Goal: Navigation & Orientation: Find specific page/section

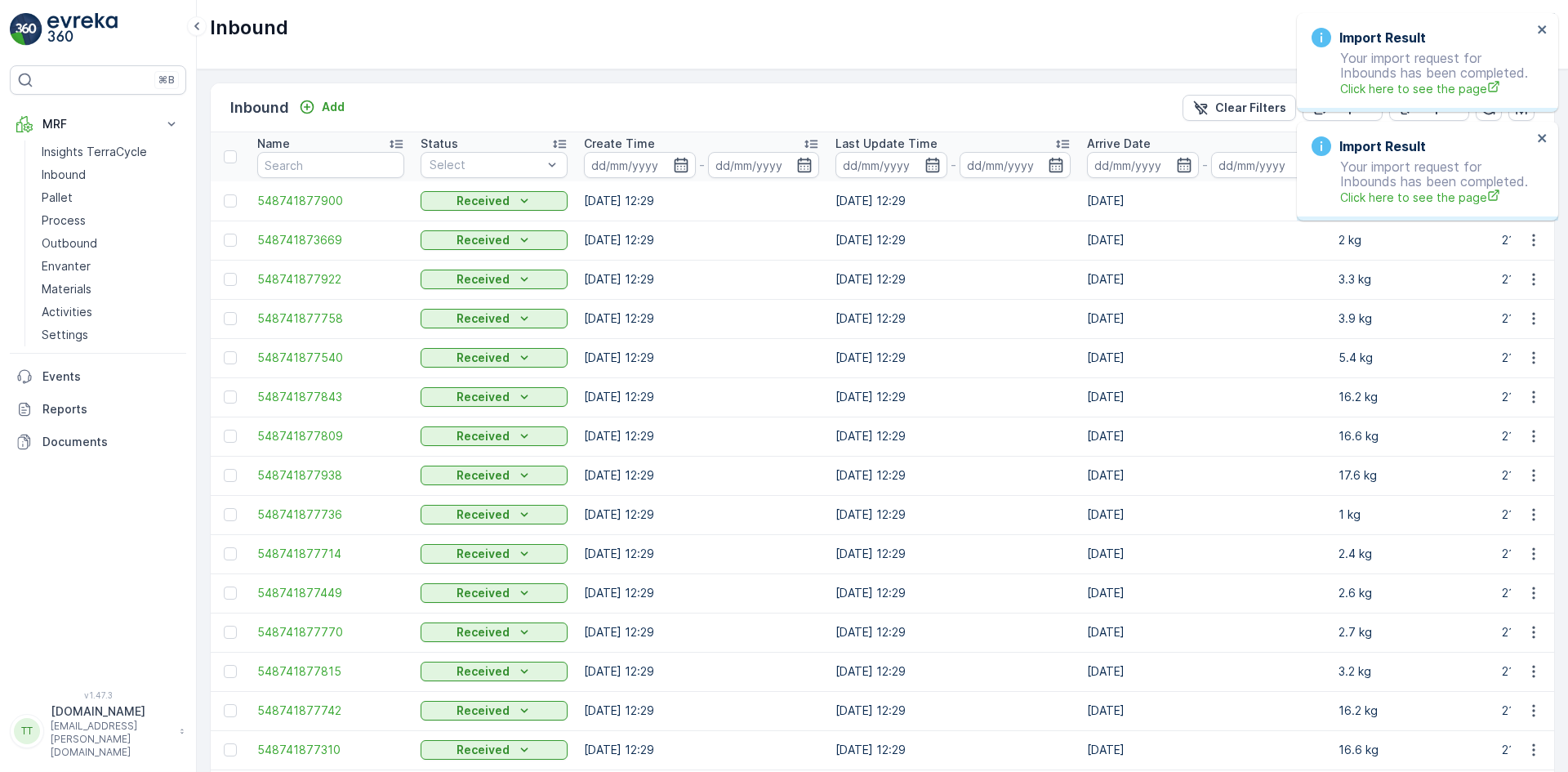
scroll to position [0, 752]
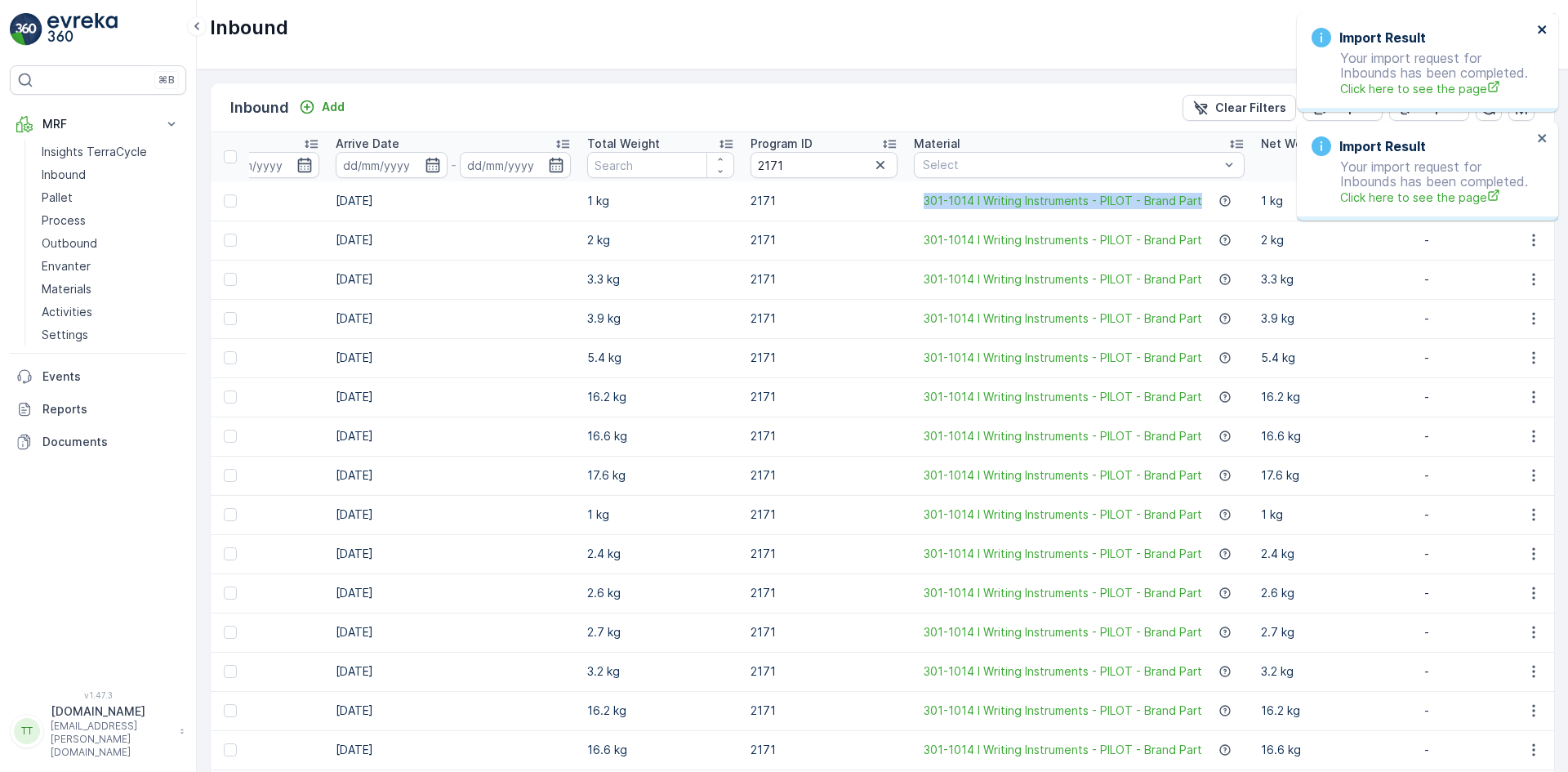
click at [1544, 27] on icon "close" at bounding box center [1543, 30] width 8 height 8
click at [1541, 26] on icon "close" at bounding box center [1543, 29] width 11 height 13
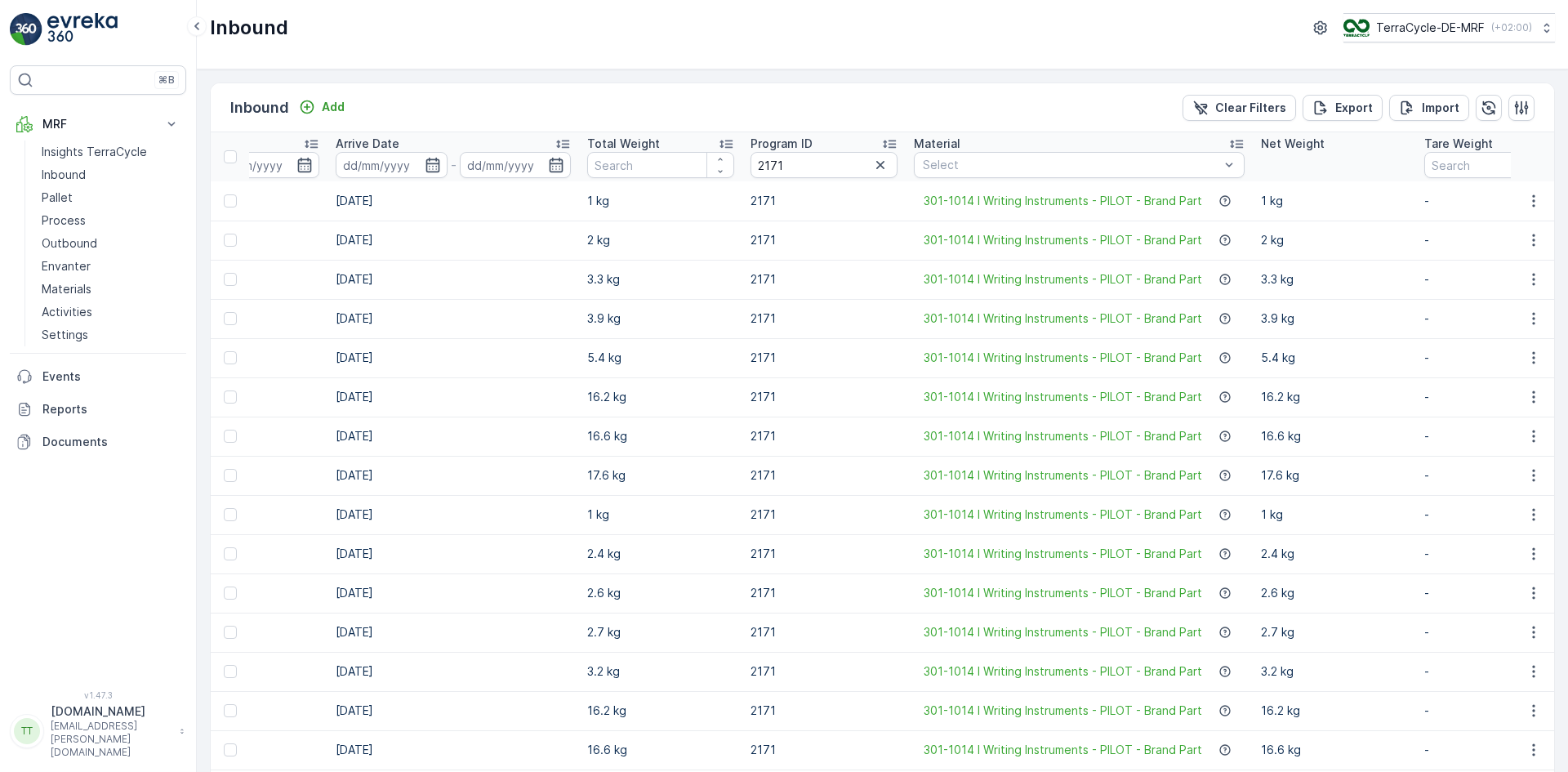
click at [786, 345] on td "2171" at bounding box center [824, 358] width 164 height 39
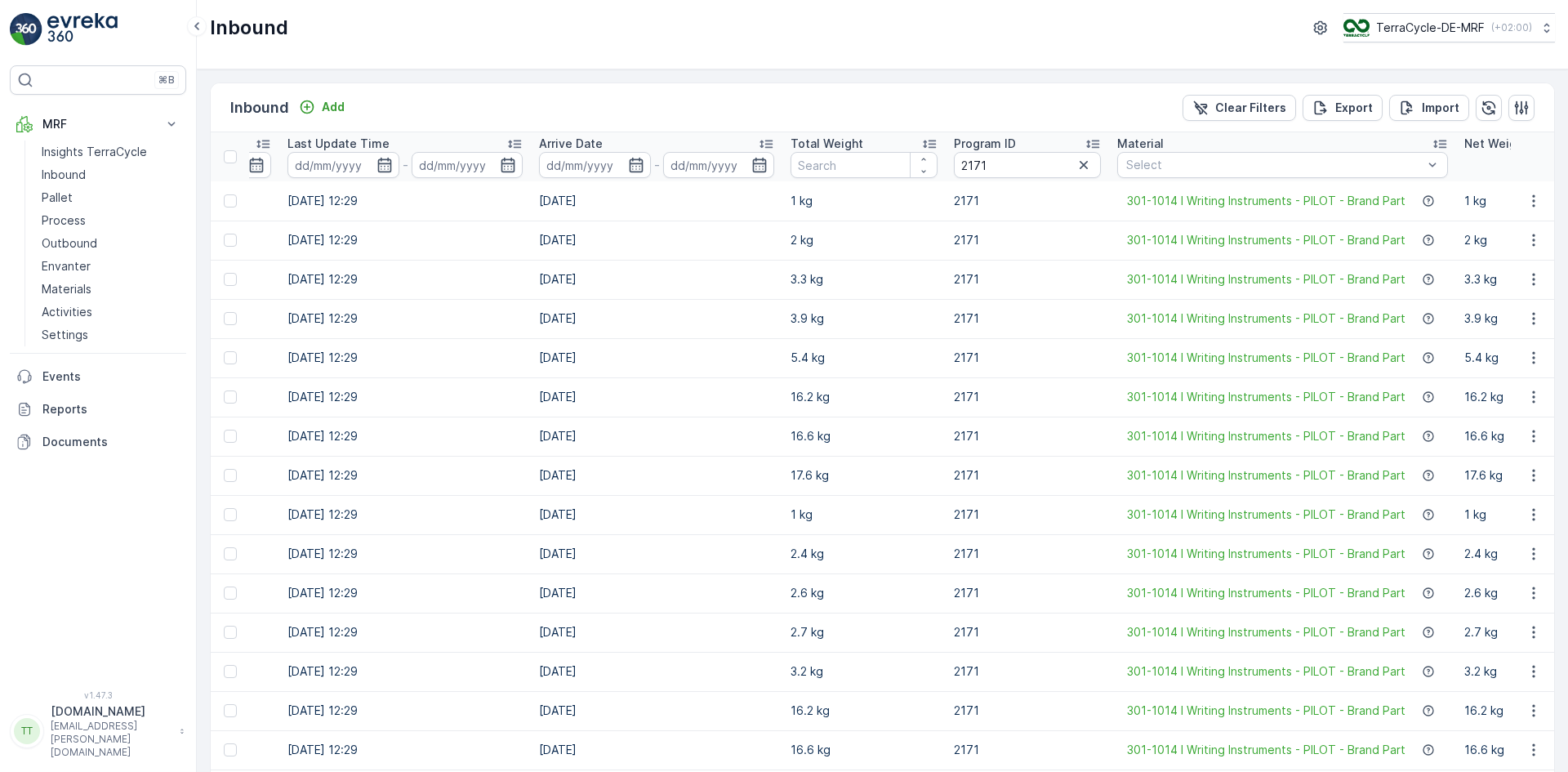
scroll to position [0, 490]
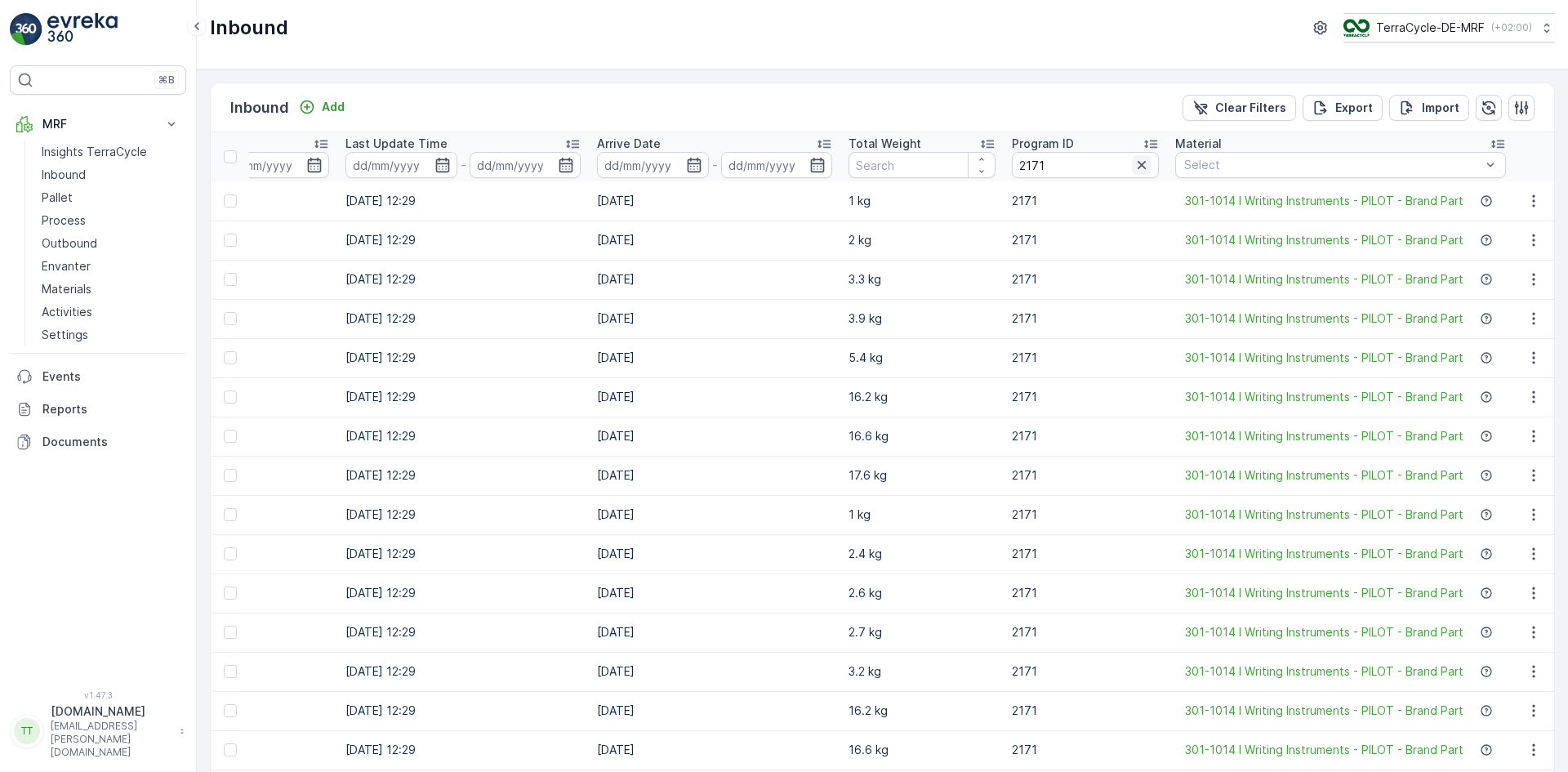
click at [1146, 160] on icon "button" at bounding box center [1141, 165] width 16 height 16
click at [897, 271] on p "3.3 kg" at bounding box center [921, 279] width 147 height 16
click at [901, 257] on td "2.9 kg" at bounding box center [922, 240] width 164 height 39
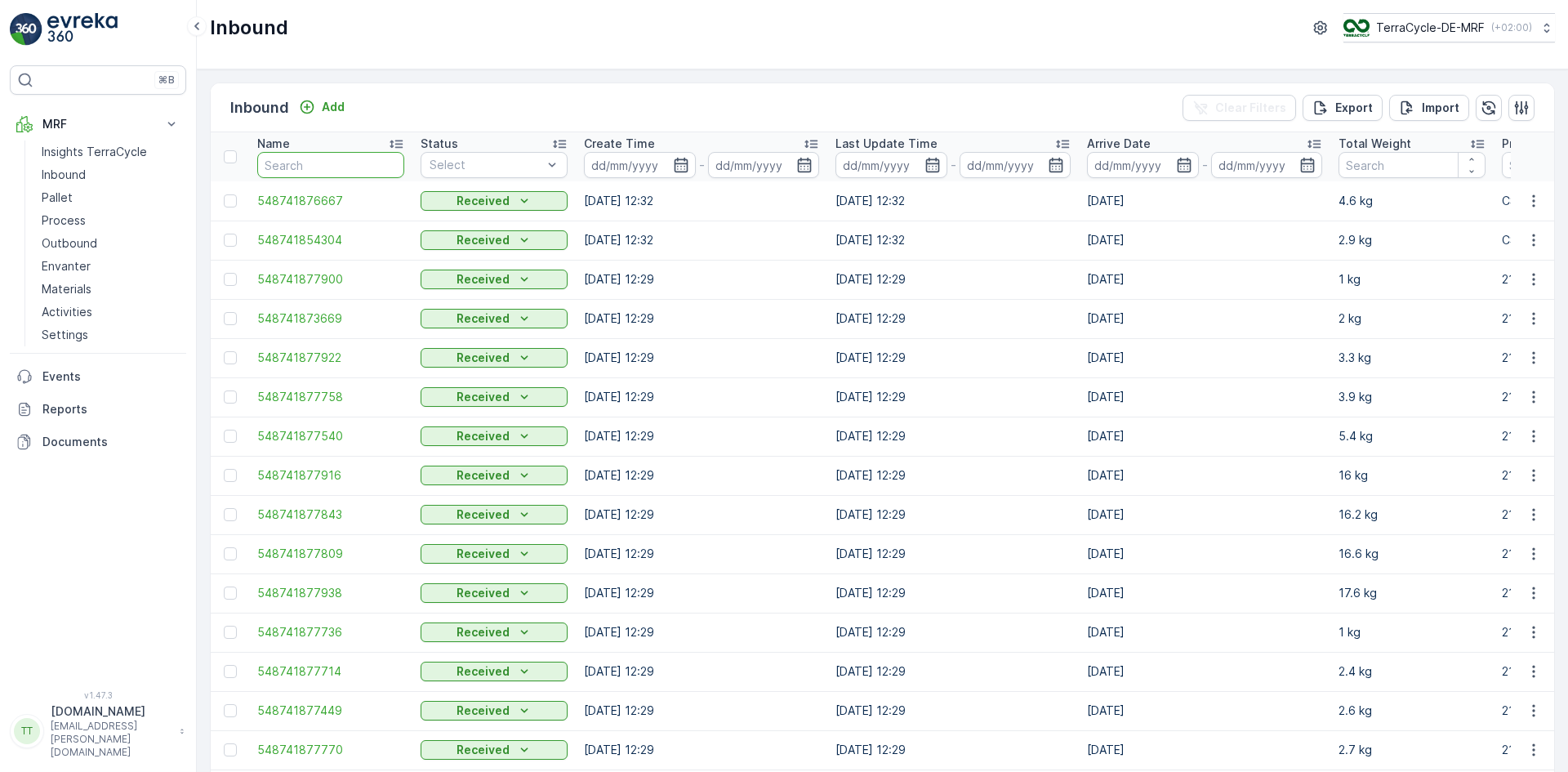
click at [341, 169] on input "text" at bounding box center [330, 165] width 147 height 26
paste input "62312746850101"
type input "62312746850101"
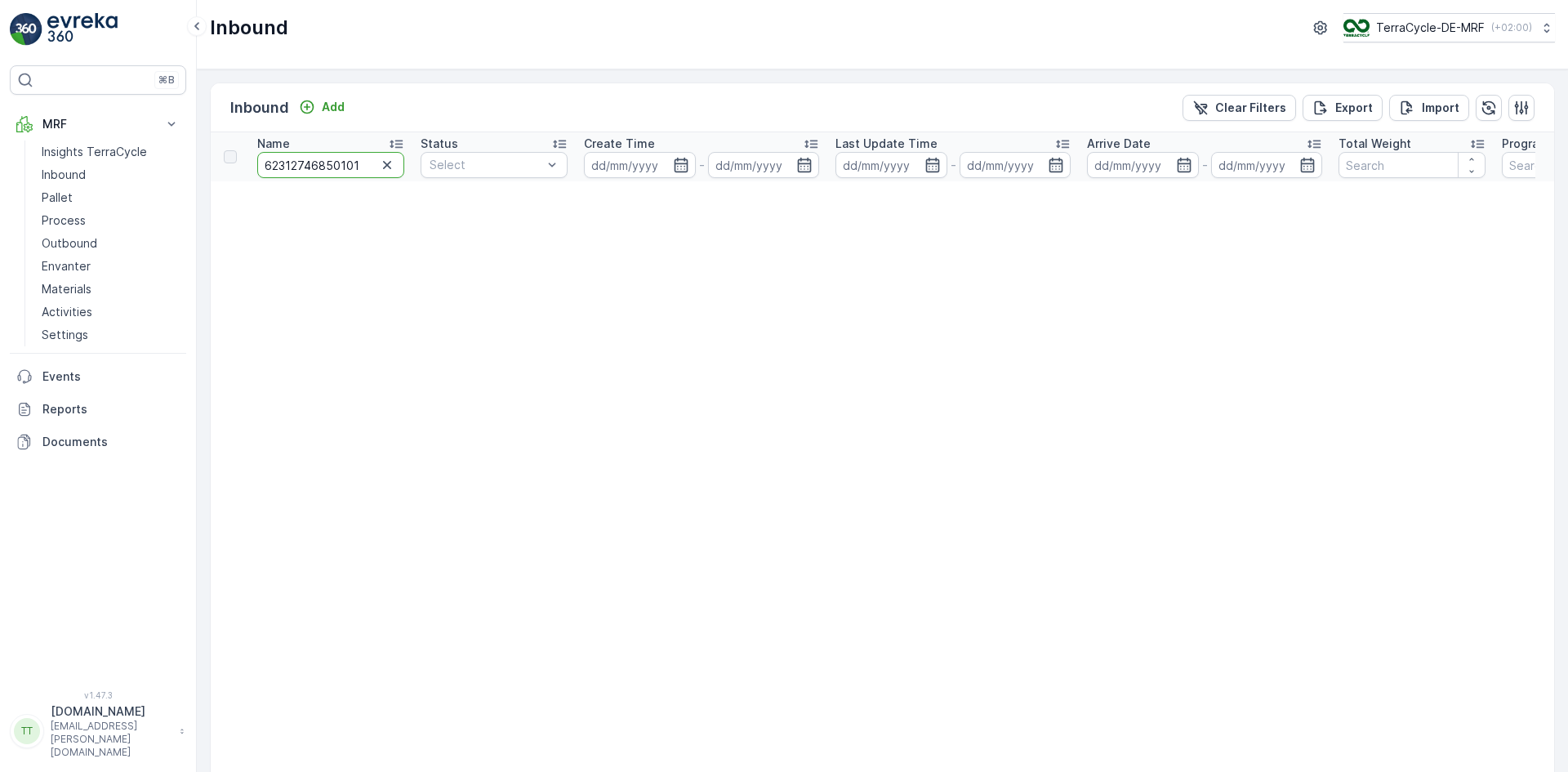
click at [361, 165] on input "62312746850101" at bounding box center [330, 165] width 147 height 26
click at [1414, 29] on p "TerraCycle-DE-MRF" at bounding box center [1430, 27] width 109 height 16
type input "uk"
click at [1422, 140] on span "TerraCycle-UK02-Econpro" at bounding box center [1444, 136] width 182 height 16
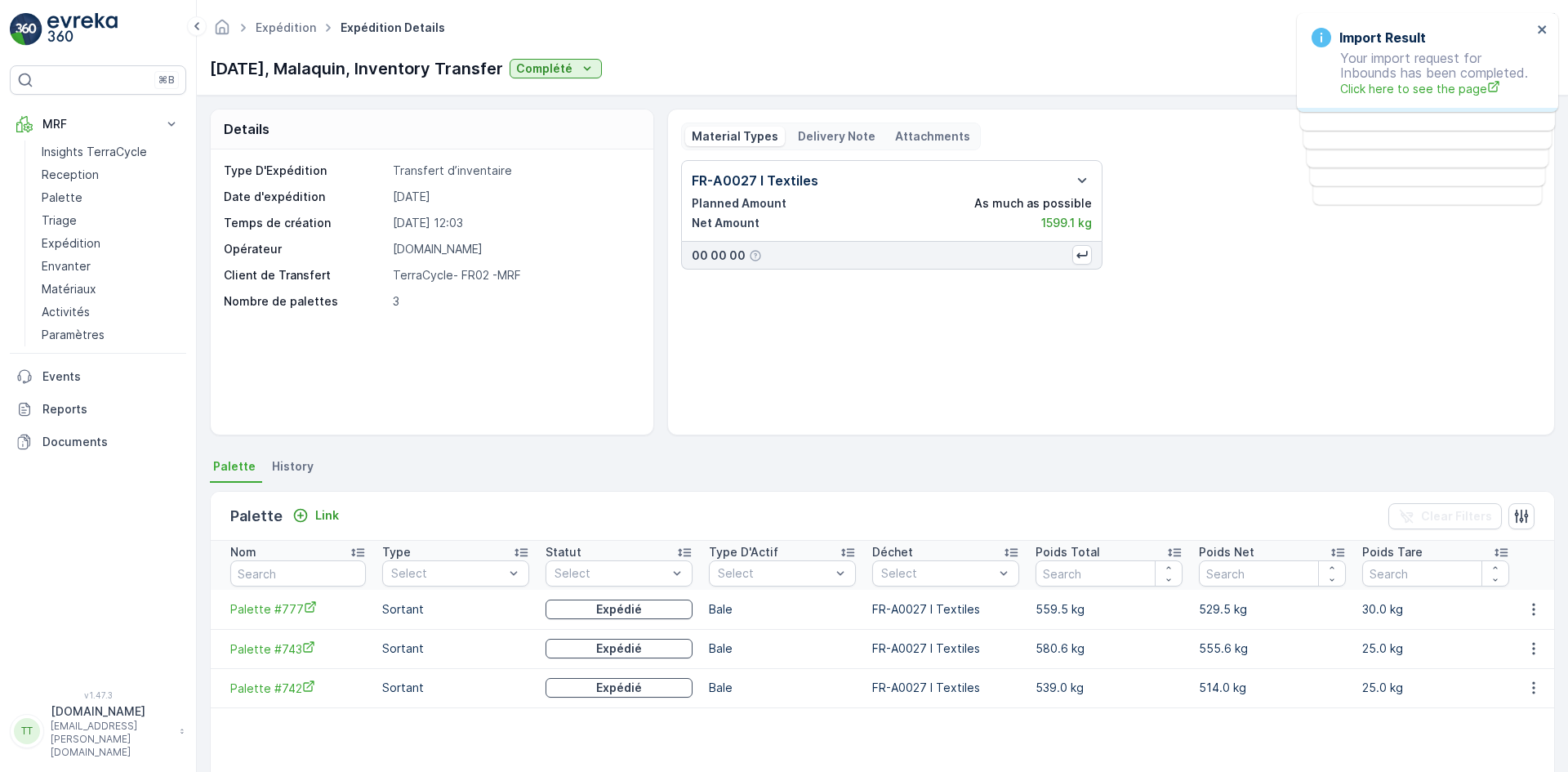
scroll to position [0, 11]
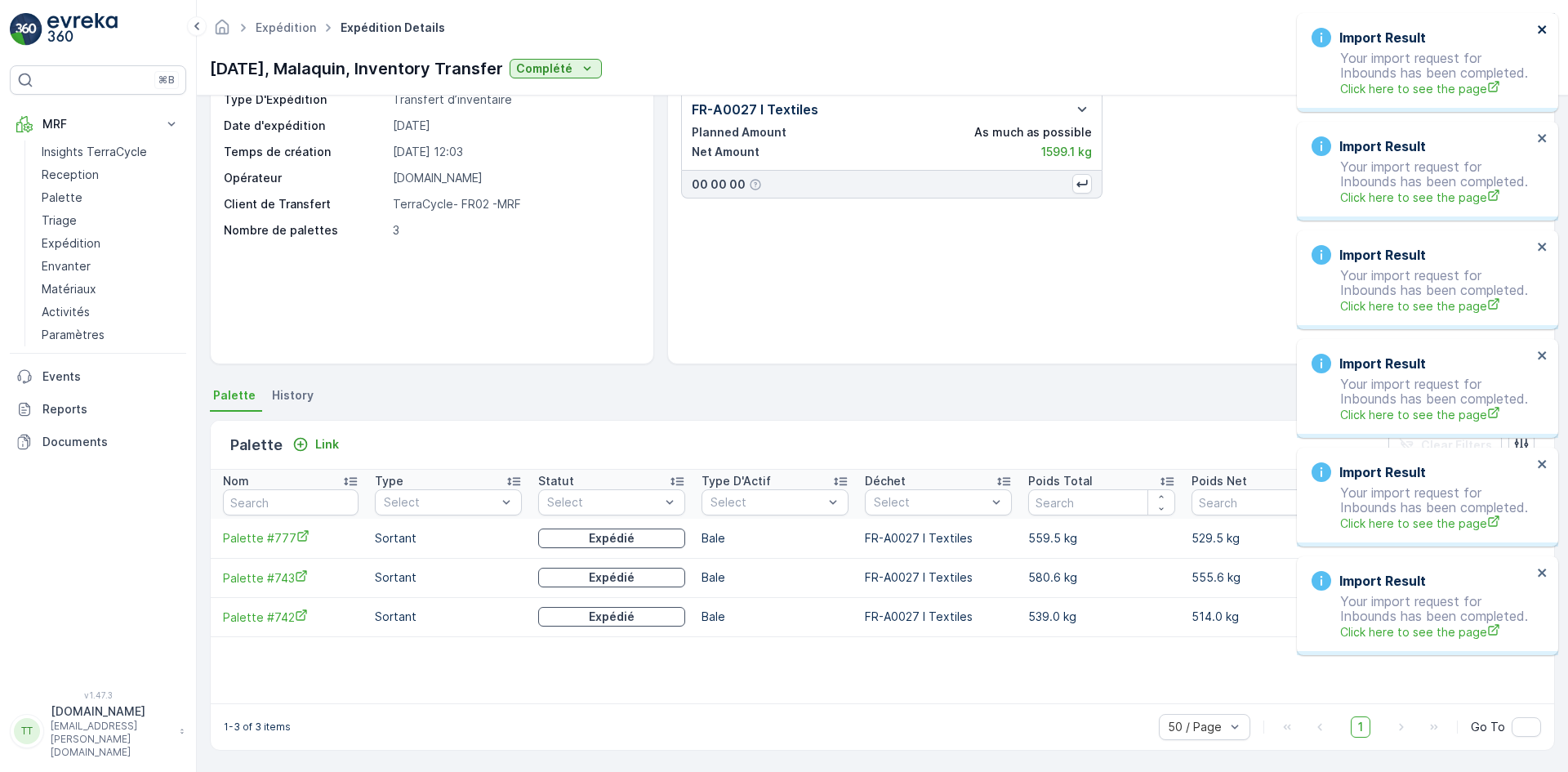
click at [1538, 24] on icon "close" at bounding box center [1543, 29] width 11 height 13
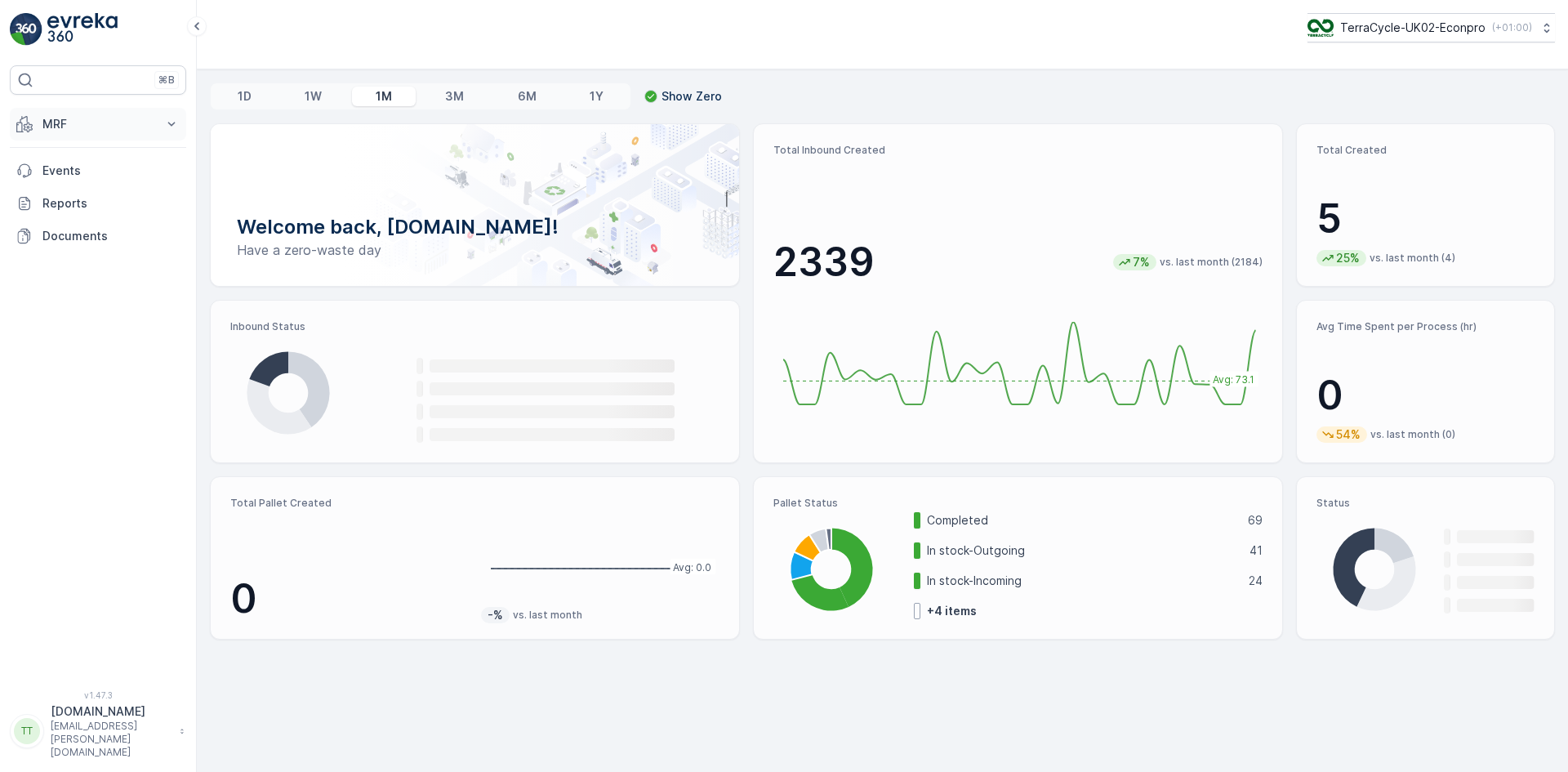
click at [70, 124] on p "MRF" at bounding box center [98, 124] width 111 height 16
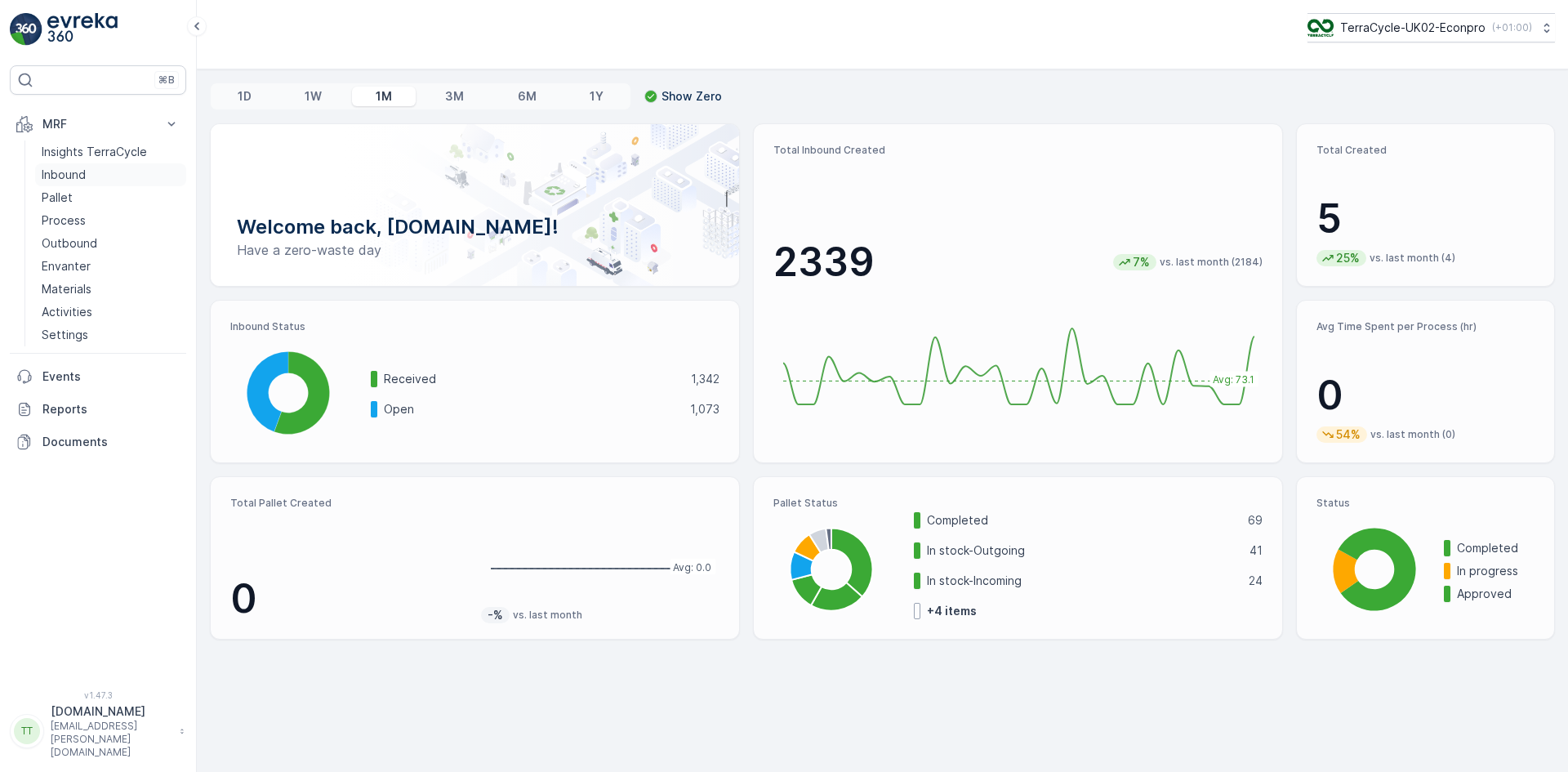
click at [76, 175] on p "Inbound" at bounding box center [64, 174] width 44 height 16
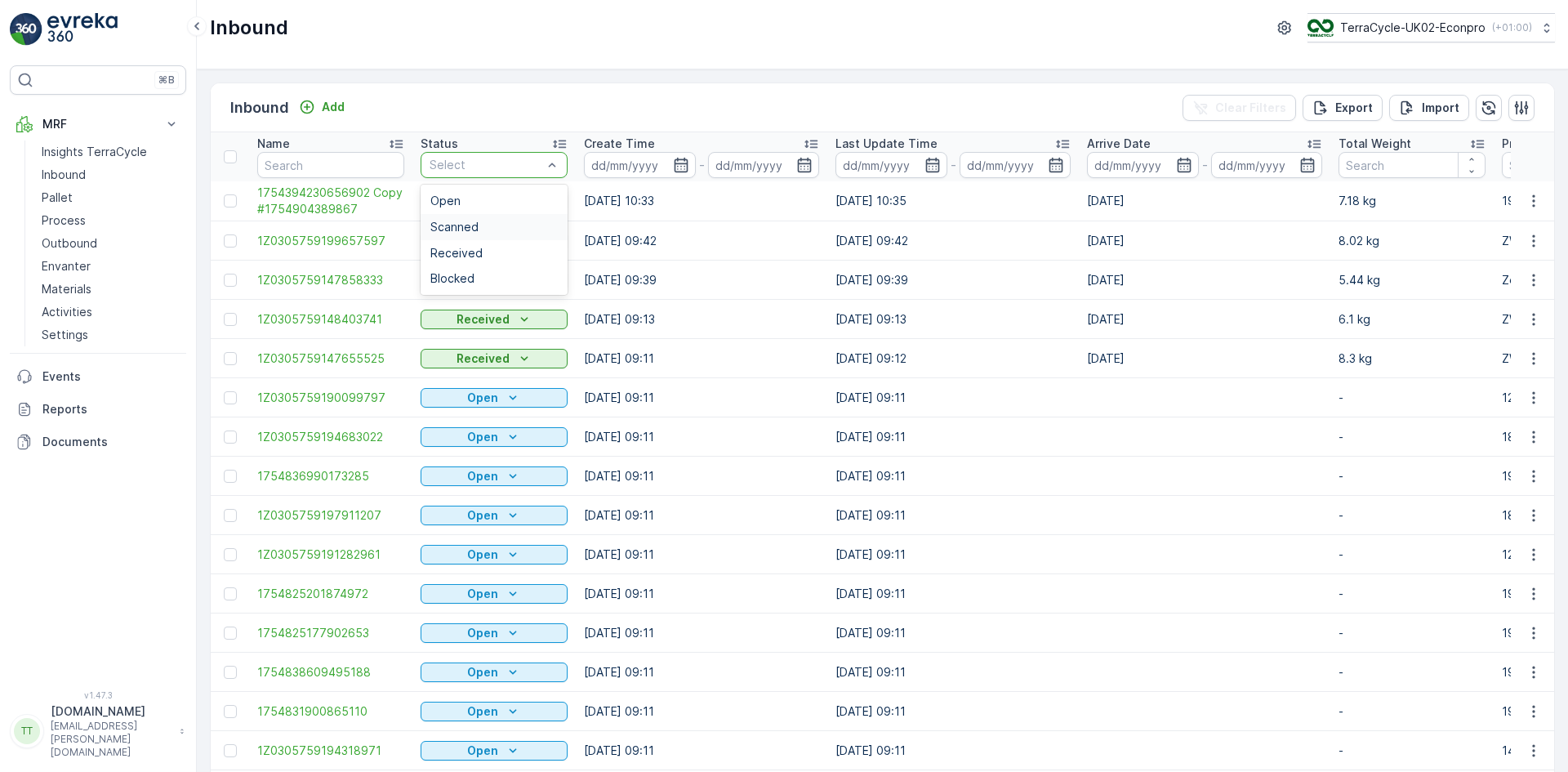
click at [497, 226] on div "Scanned" at bounding box center [494, 227] width 127 height 13
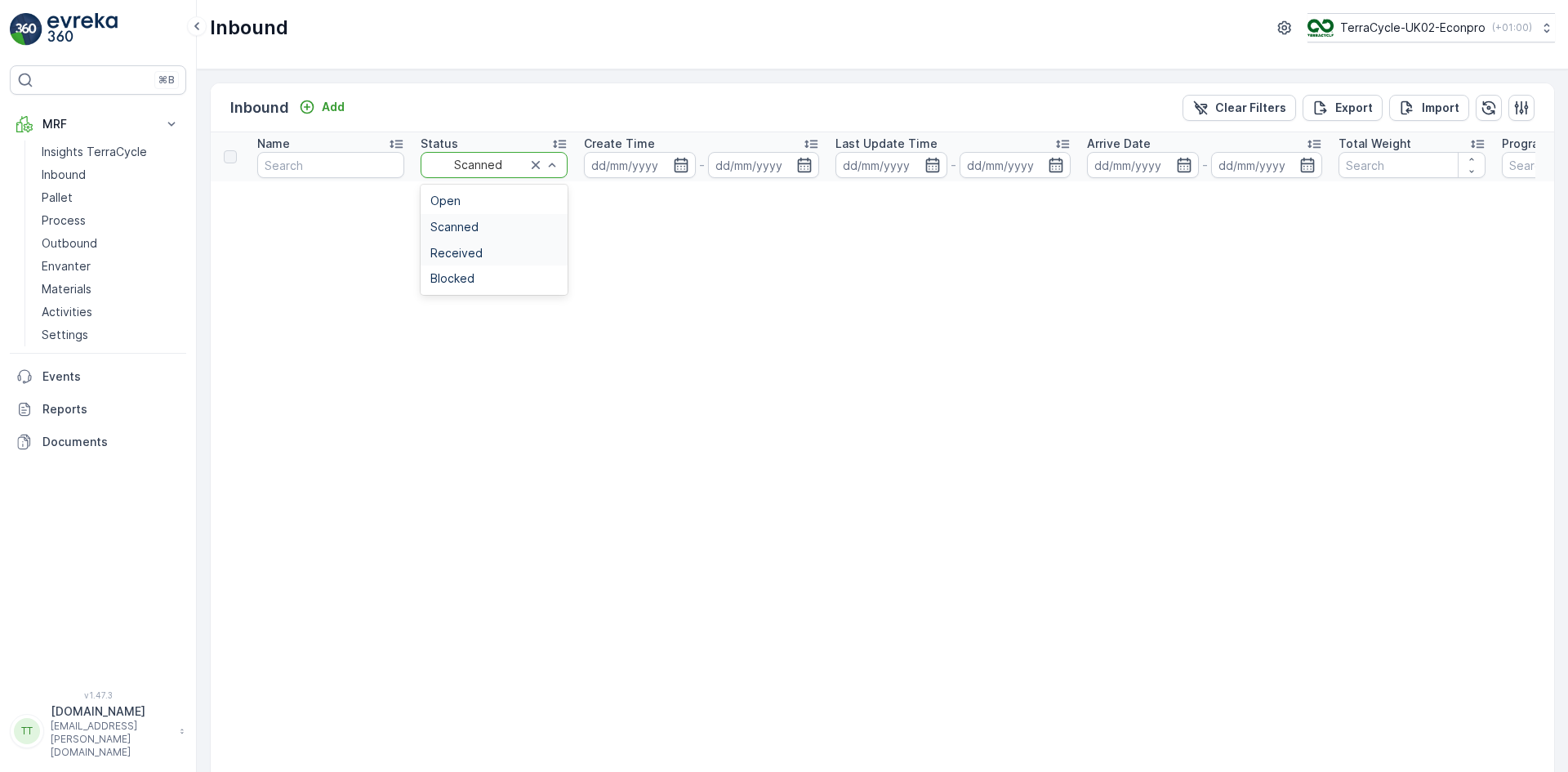
click at [476, 247] on span "Received" at bounding box center [456, 253] width 53 height 13
click at [809, 141] on icon at bounding box center [810, 143] width 16 height 16
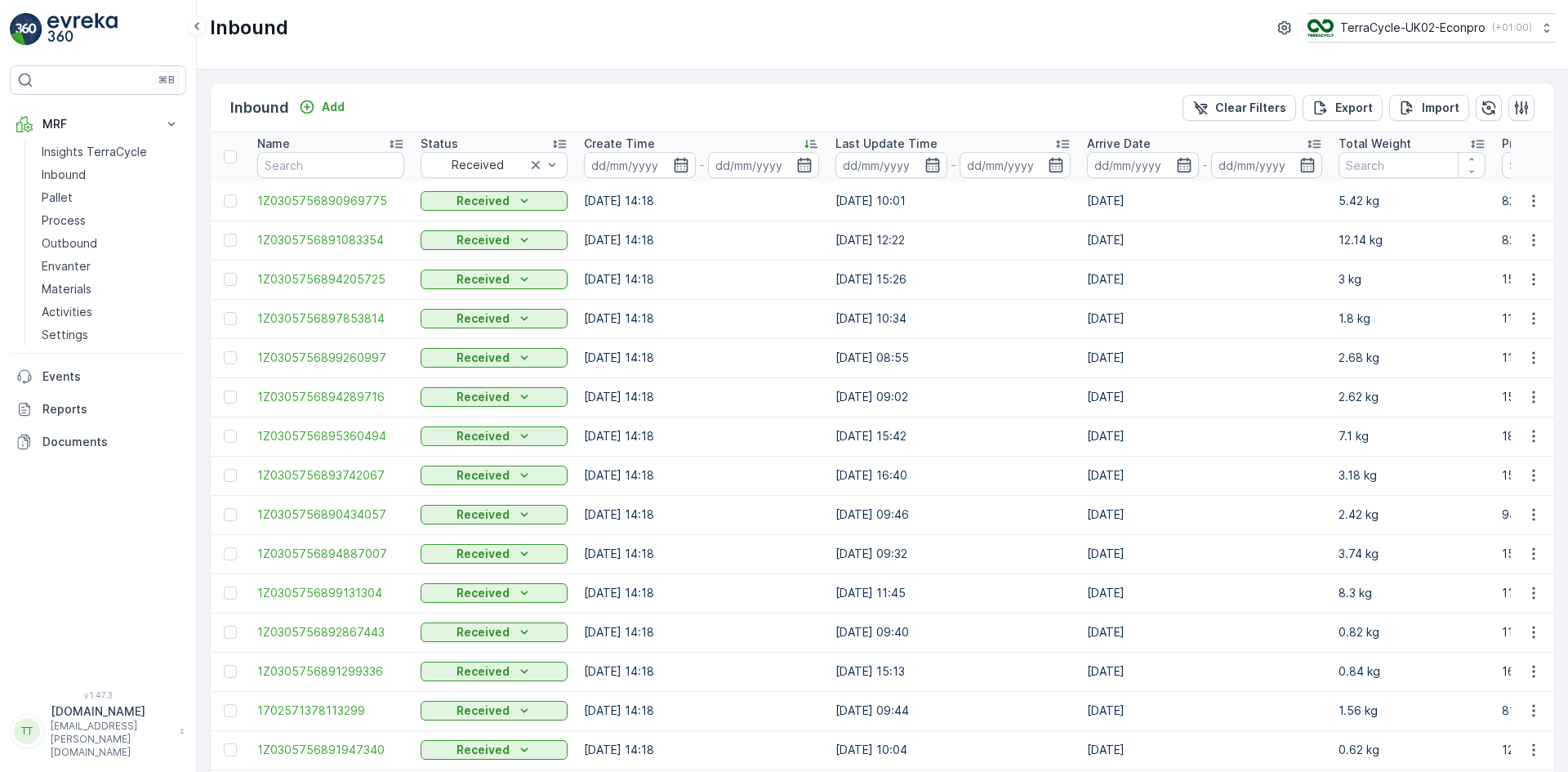
click at [809, 141] on icon at bounding box center [810, 143] width 16 height 16
click at [1387, 33] on p "TerraCycle-UK02-Econpro" at bounding box center [1412, 27] width 145 height 16
type input "fr"
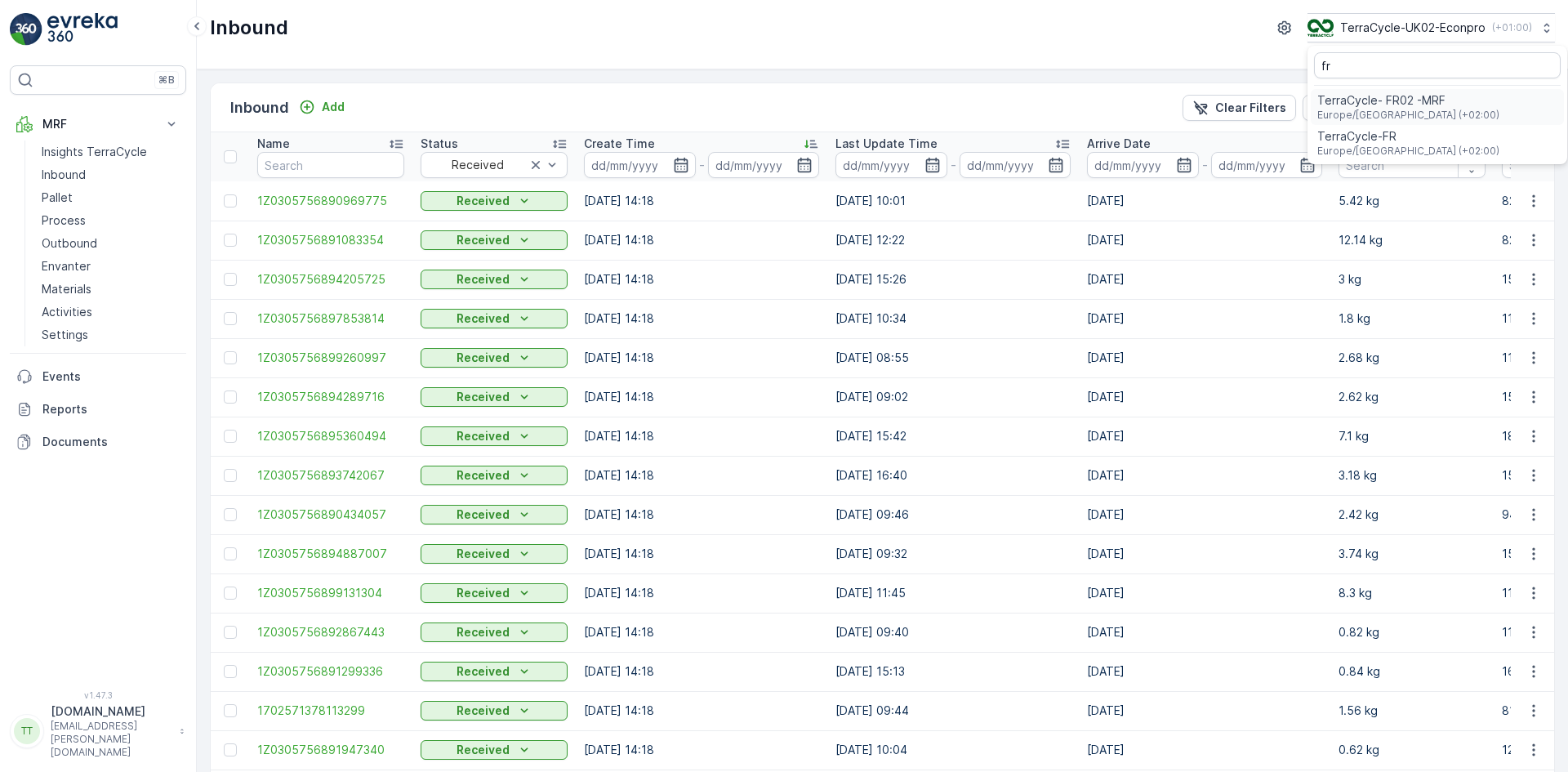
click at [1388, 101] on span "TerraCycle- FR02 -MRF" at bounding box center [1408, 100] width 182 height 16
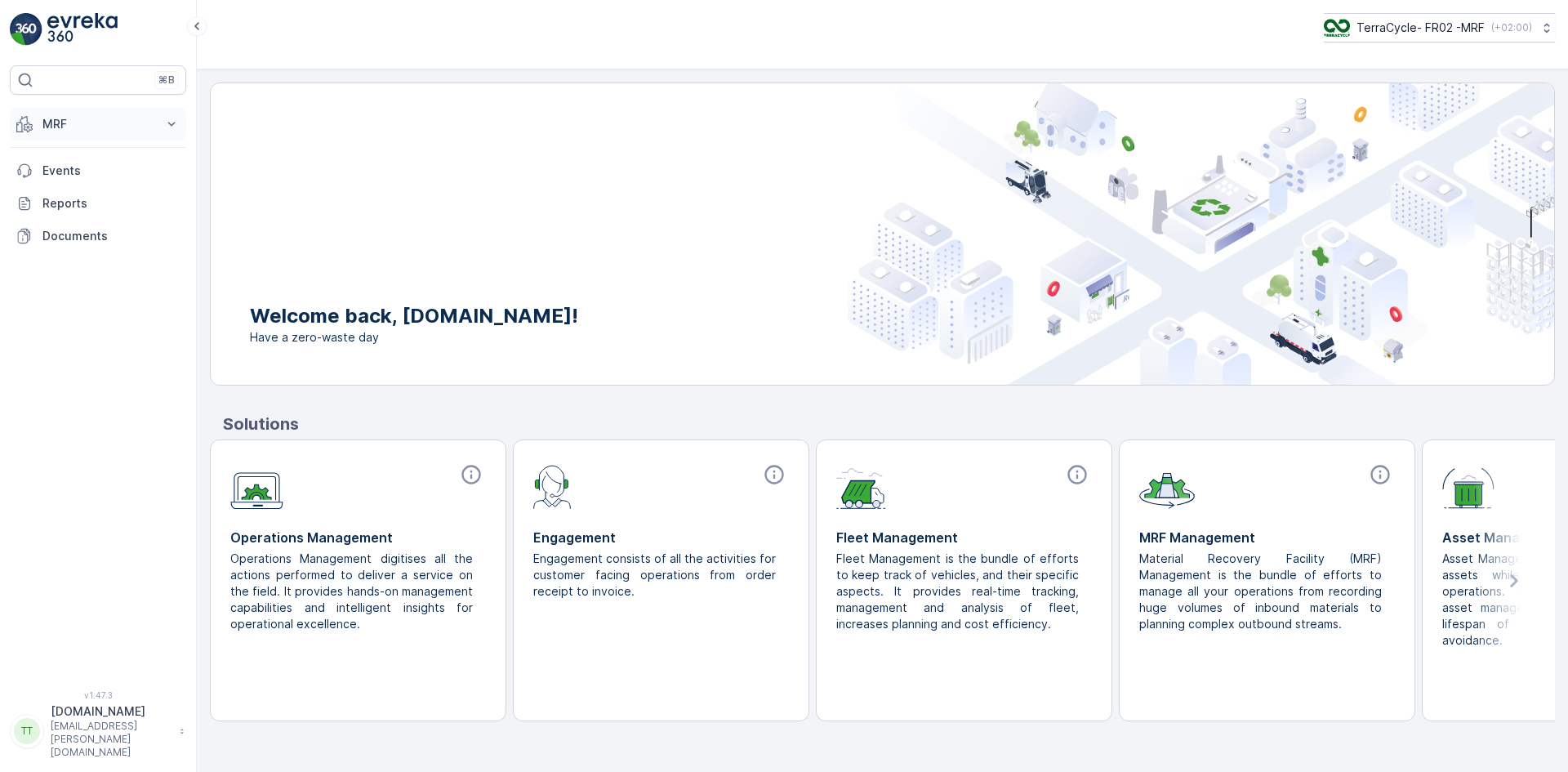
click at [61, 114] on button "MRF" at bounding box center [98, 124] width 176 height 33
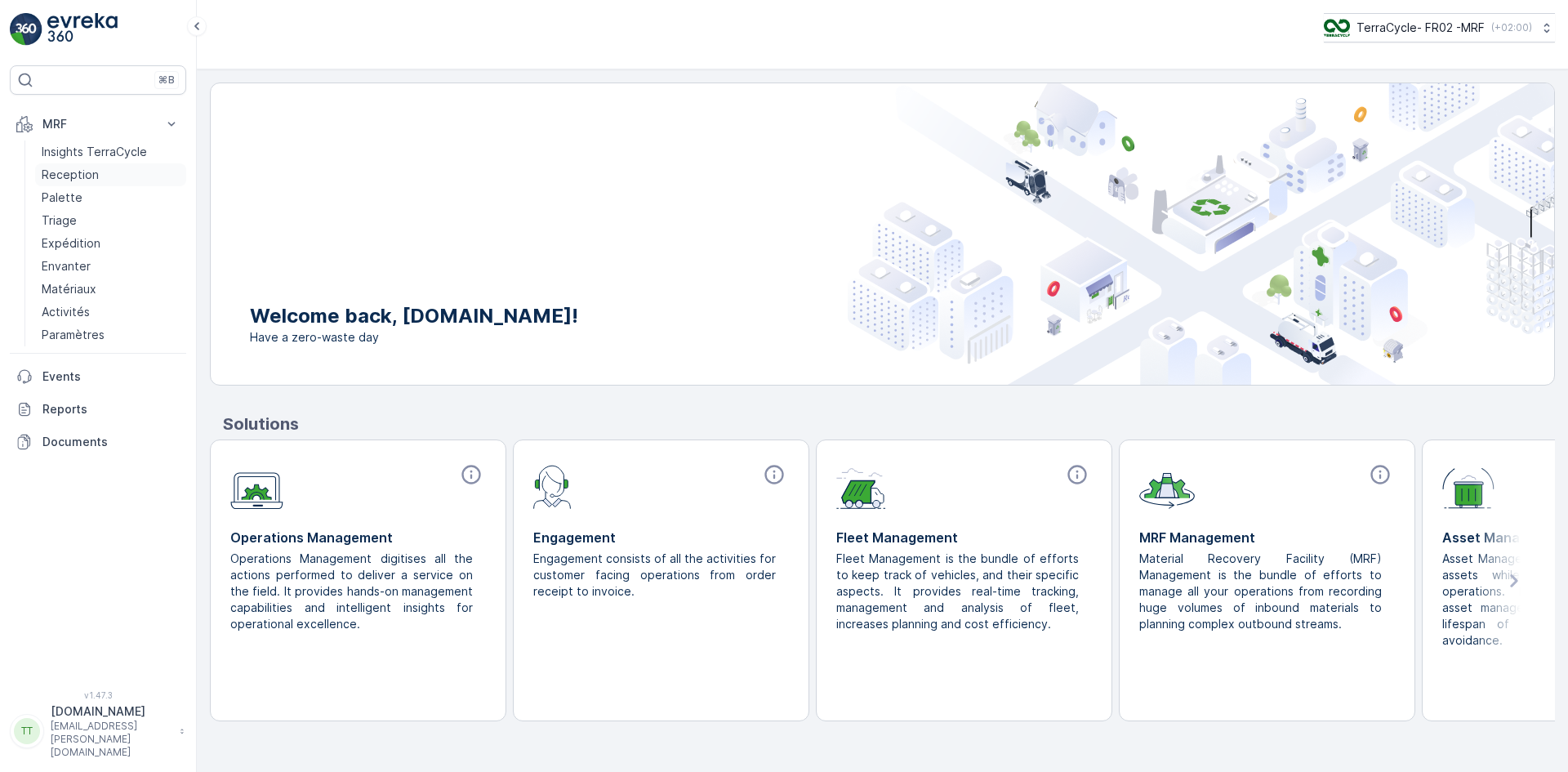
click at [76, 174] on p "Reception" at bounding box center [70, 174] width 57 height 16
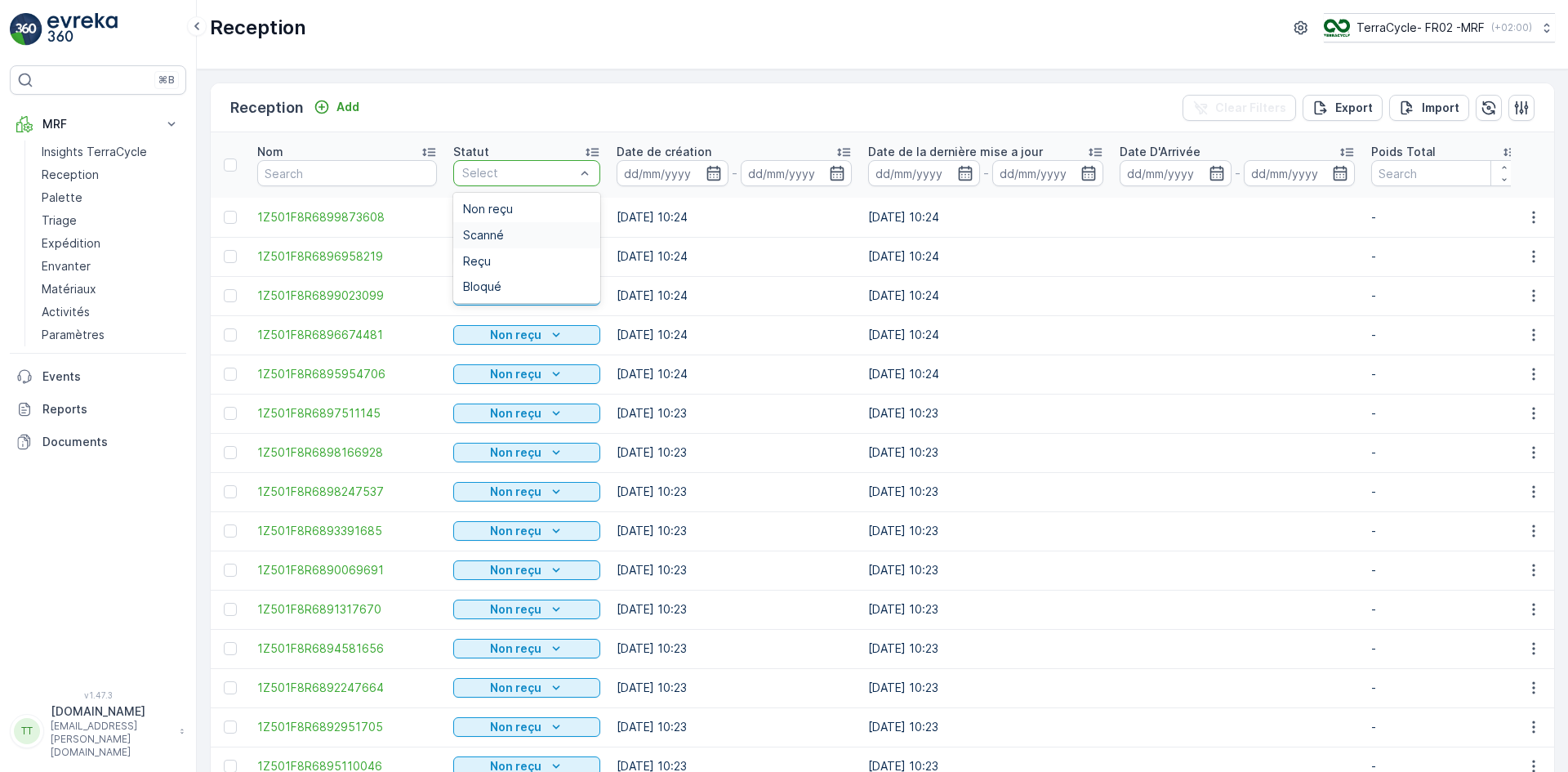
click at [493, 238] on span "Scanné" at bounding box center [484, 235] width 41 height 13
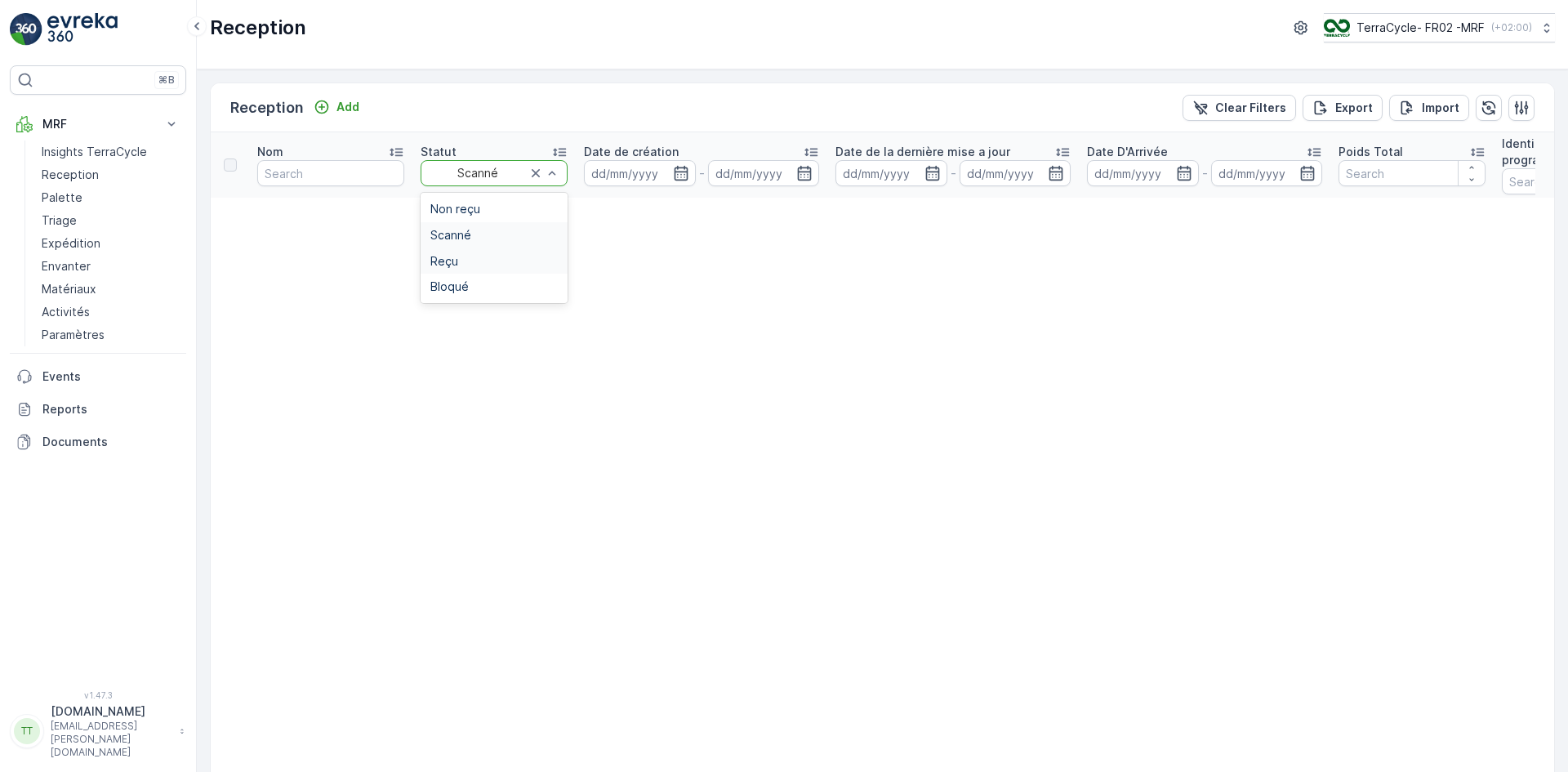
click at [461, 255] on div "Reçu" at bounding box center [494, 260] width 127 height 13
click at [813, 149] on icon at bounding box center [810, 153] width 13 height 8
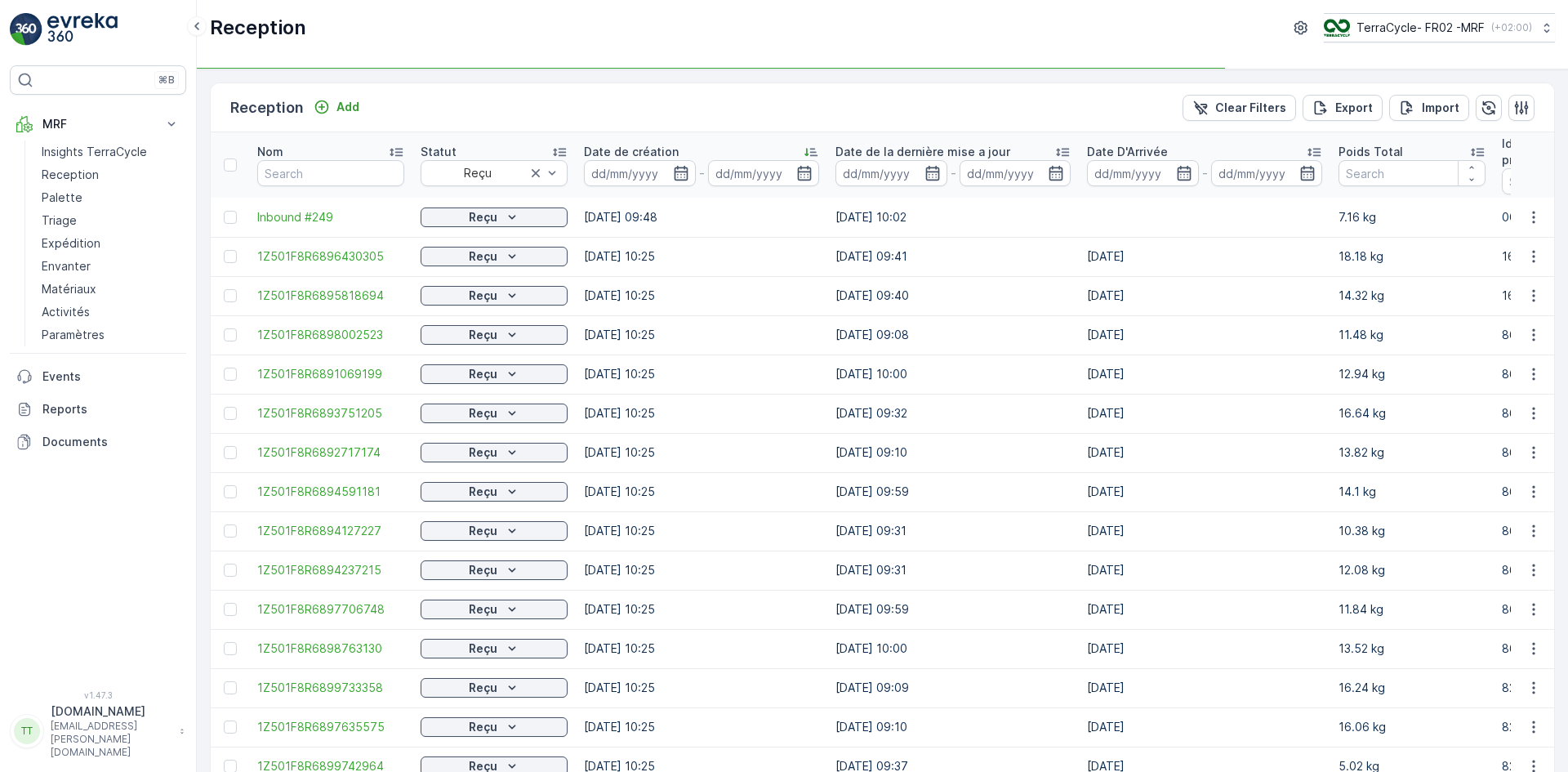
click at [813, 149] on icon at bounding box center [810, 153] width 13 height 8
click at [809, 148] on icon at bounding box center [810, 151] width 16 height 16
click at [812, 150] on icon at bounding box center [810, 151] width 16 height 16
click at [1420, 30] on p "TerraCycle- FR02 -MRF" at bounding box center [1420, 27] width 128 height 16
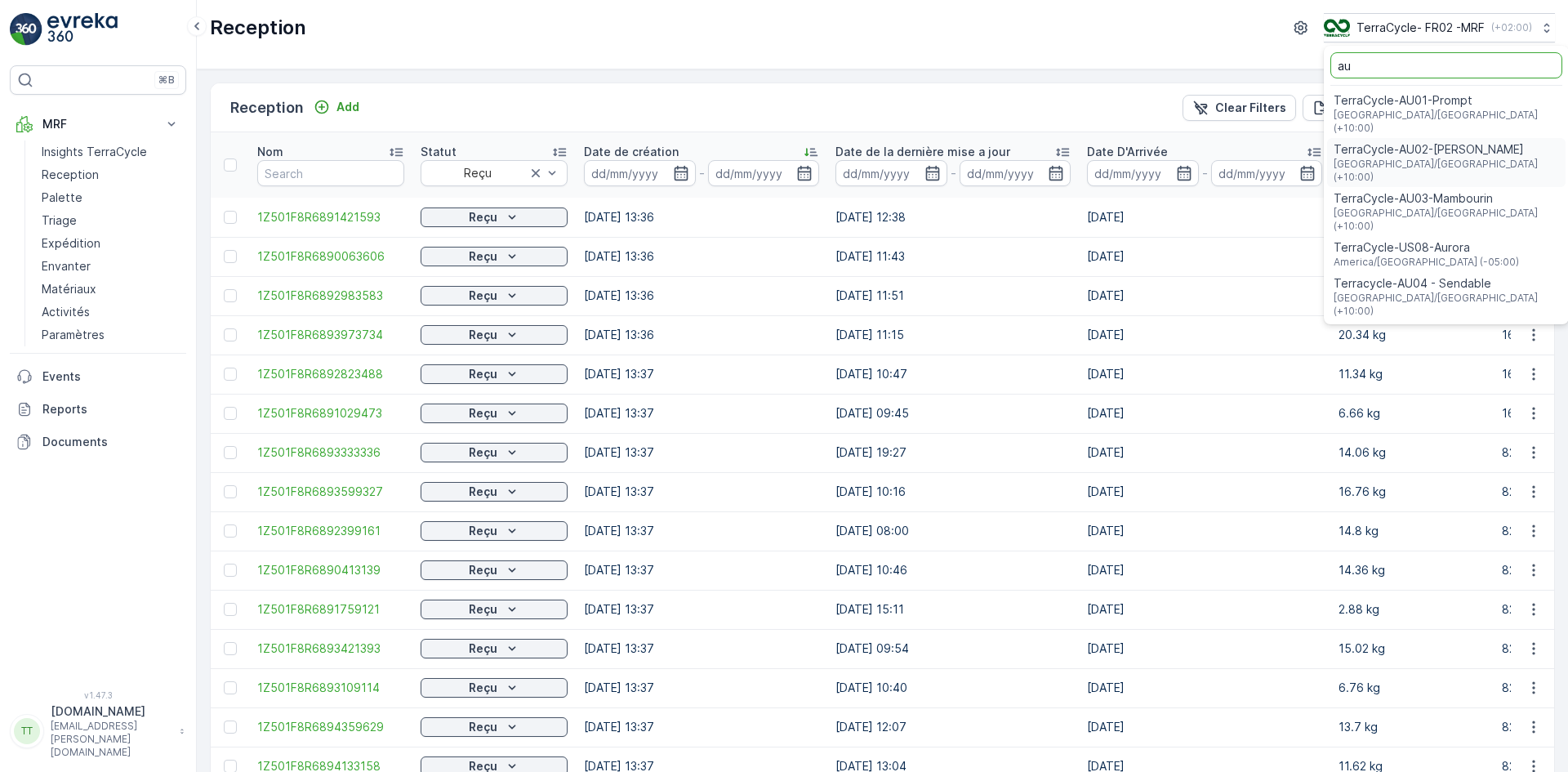
type input "au"
click at [1380, 110] on span "Australia/Sydney (+10:00)" at bounding box center [1447, 121] width 226 height 26
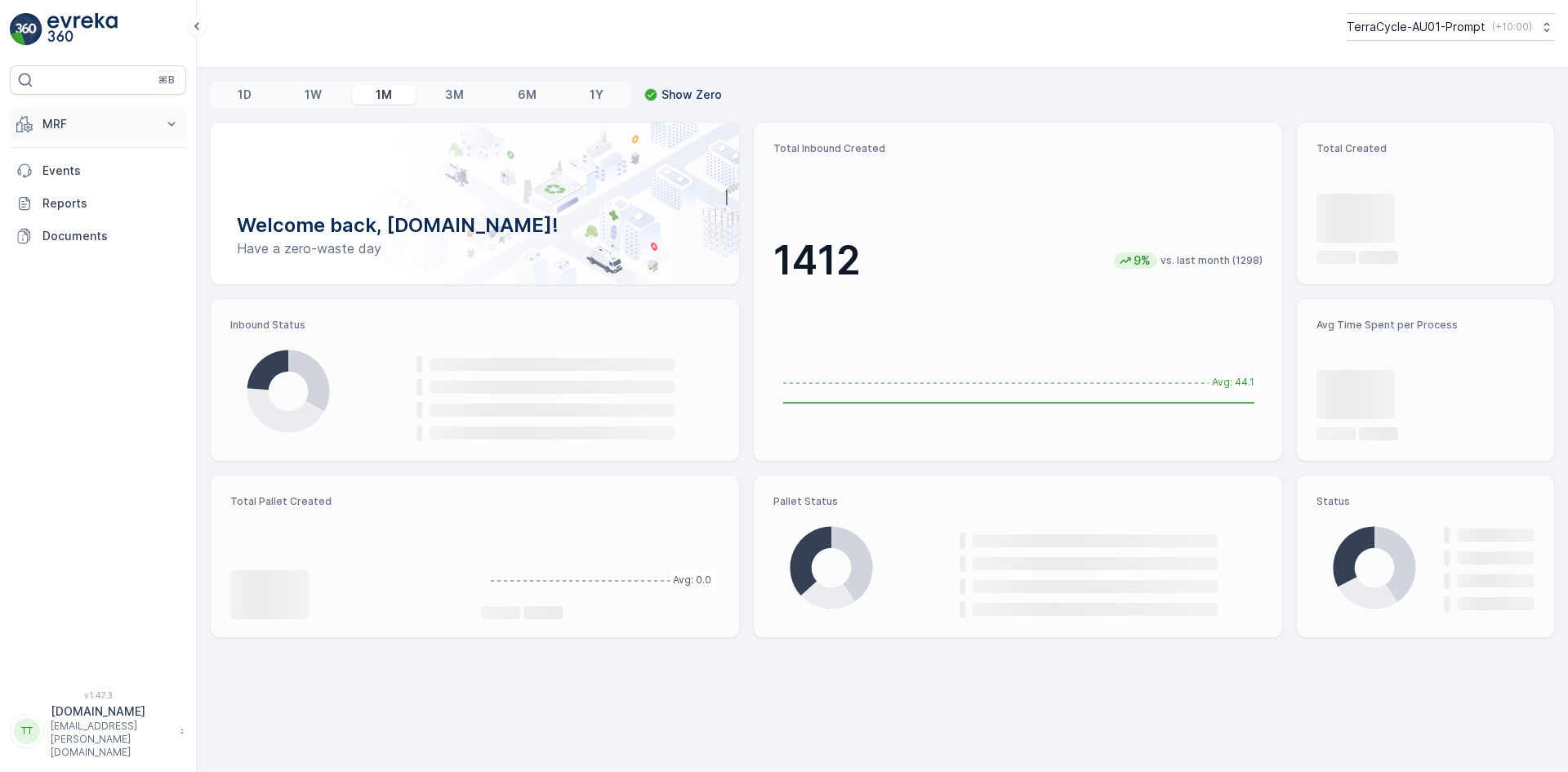
click at [77, 133] on button "MRF" at bounding box center [98, 124] width 176 height 33
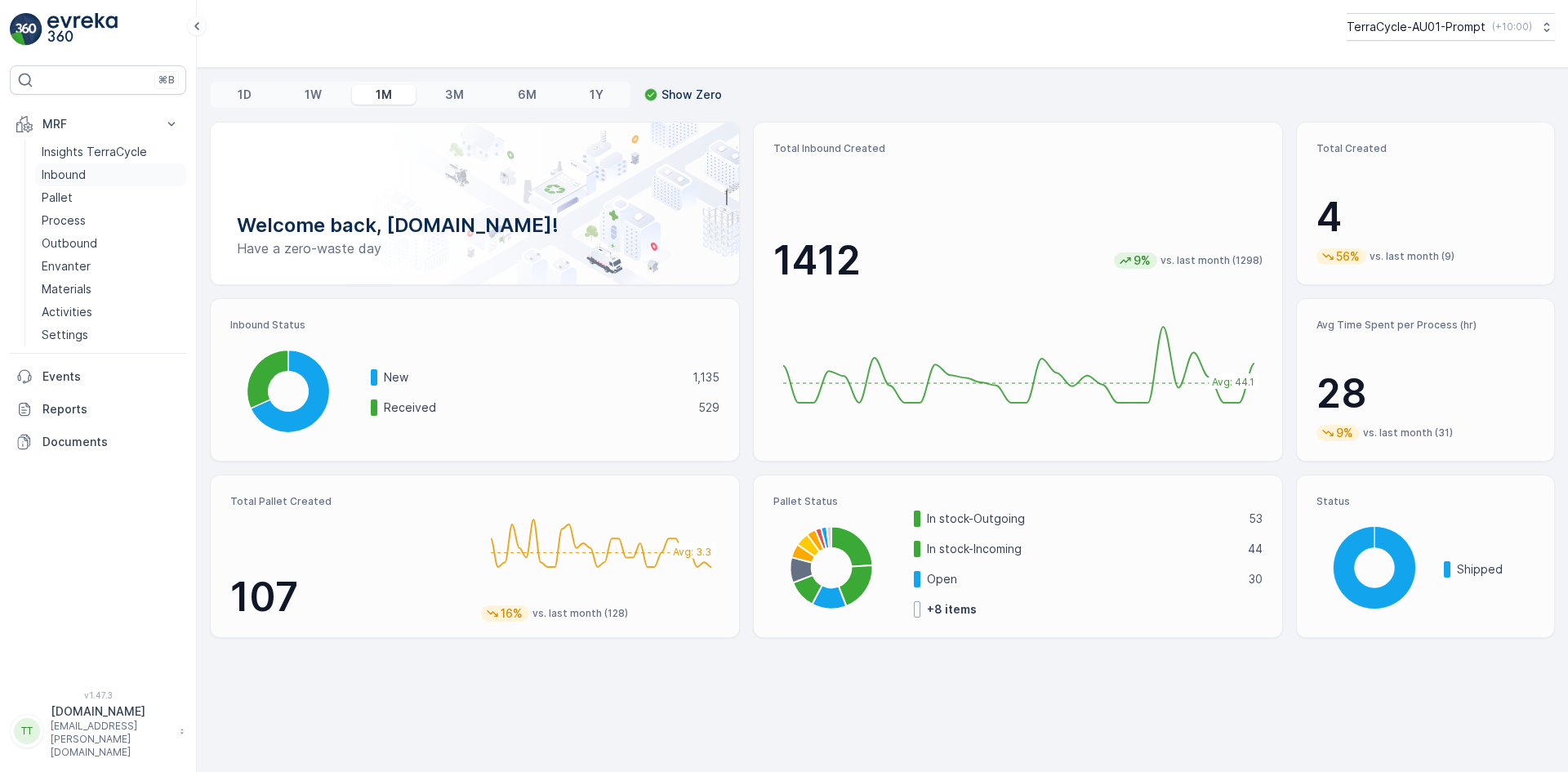
click at [73, 181] on p "Inbound" at bounding box center [64, 174] width 44 height 16
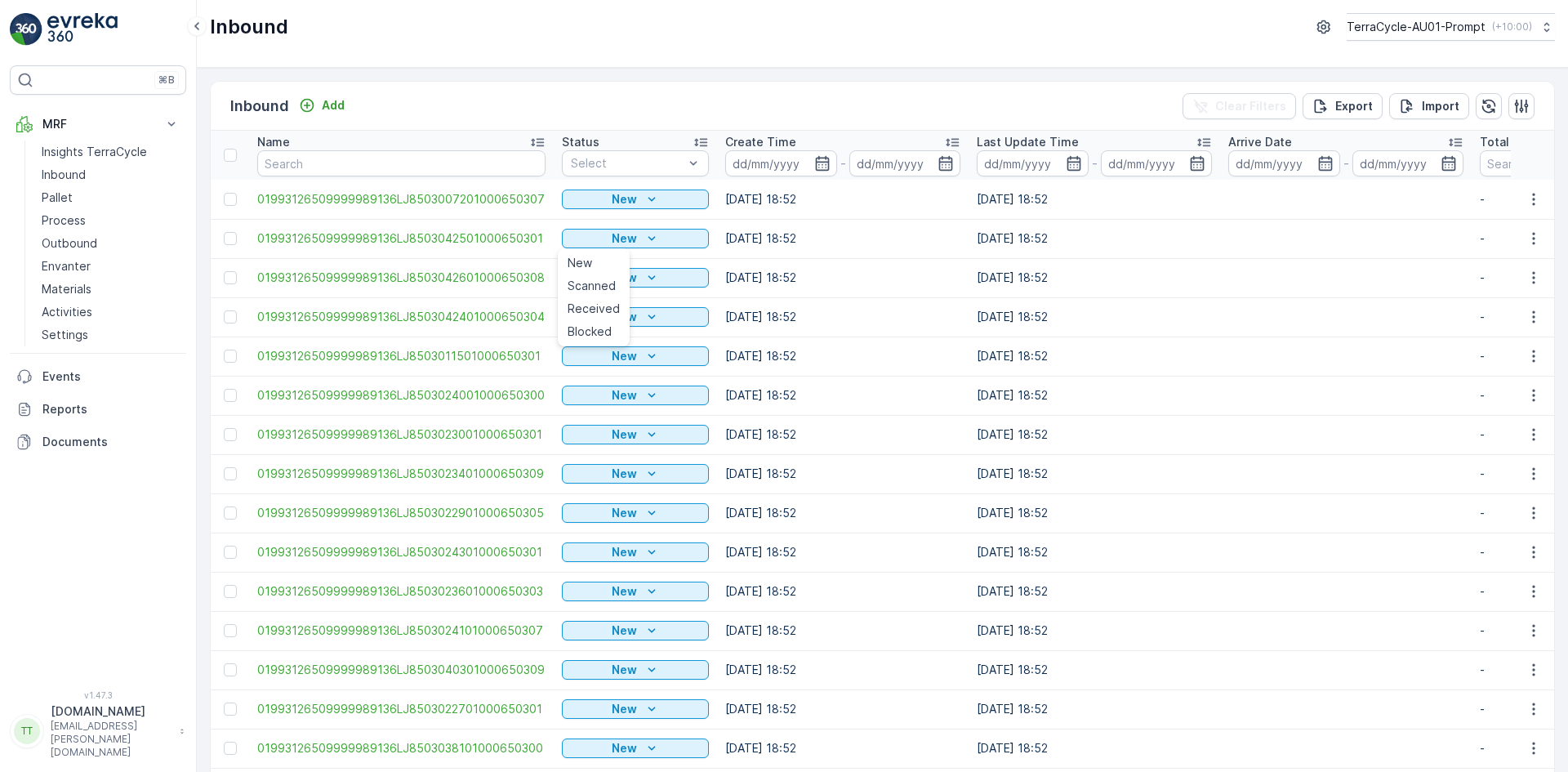
click at [584, 76] on div "Inbound Add Clear Filters Export Import Name Status Select Create Time - Last U…" at bounding box center [882, 420] width 1371 height 704
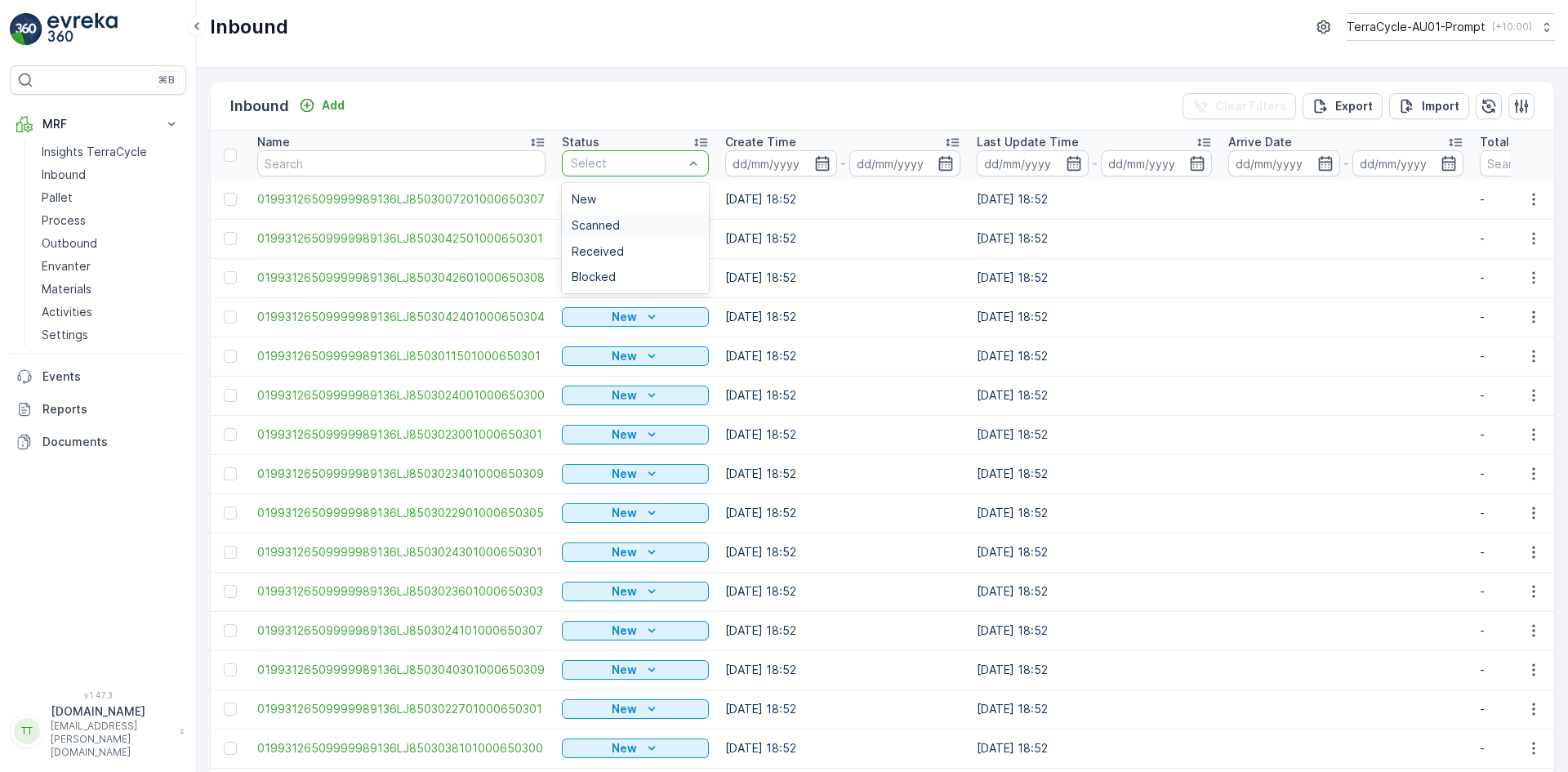
click at [602, 220] on span "Scanned" at bounding box center [596, 225] width 48 height 13
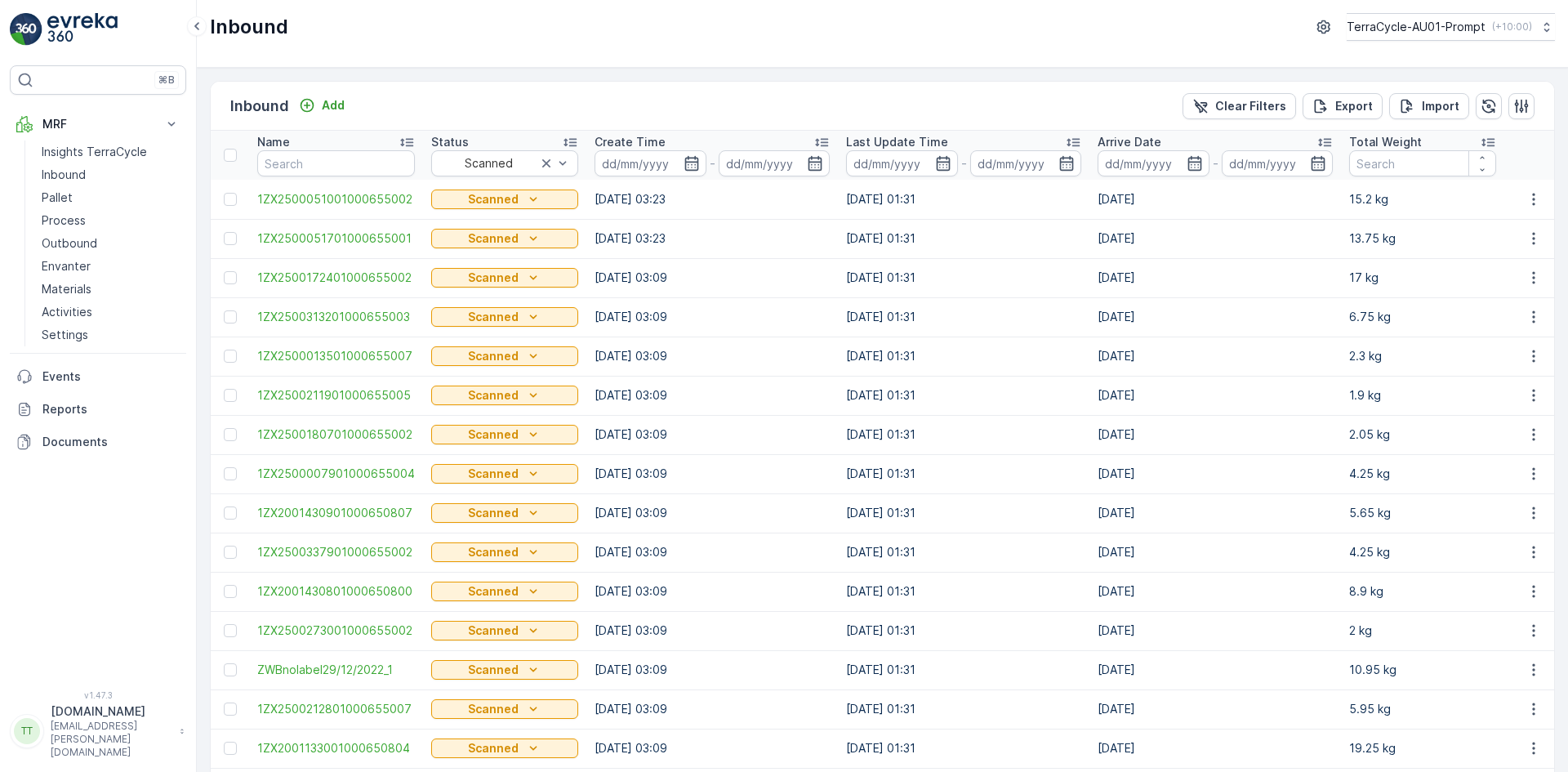
click at [816, 138] on icon at bounding box center [821, 142] width 16 height 16
click at [470, 255] on span "Received" at bounding box center [468, 251] width 53 height 13
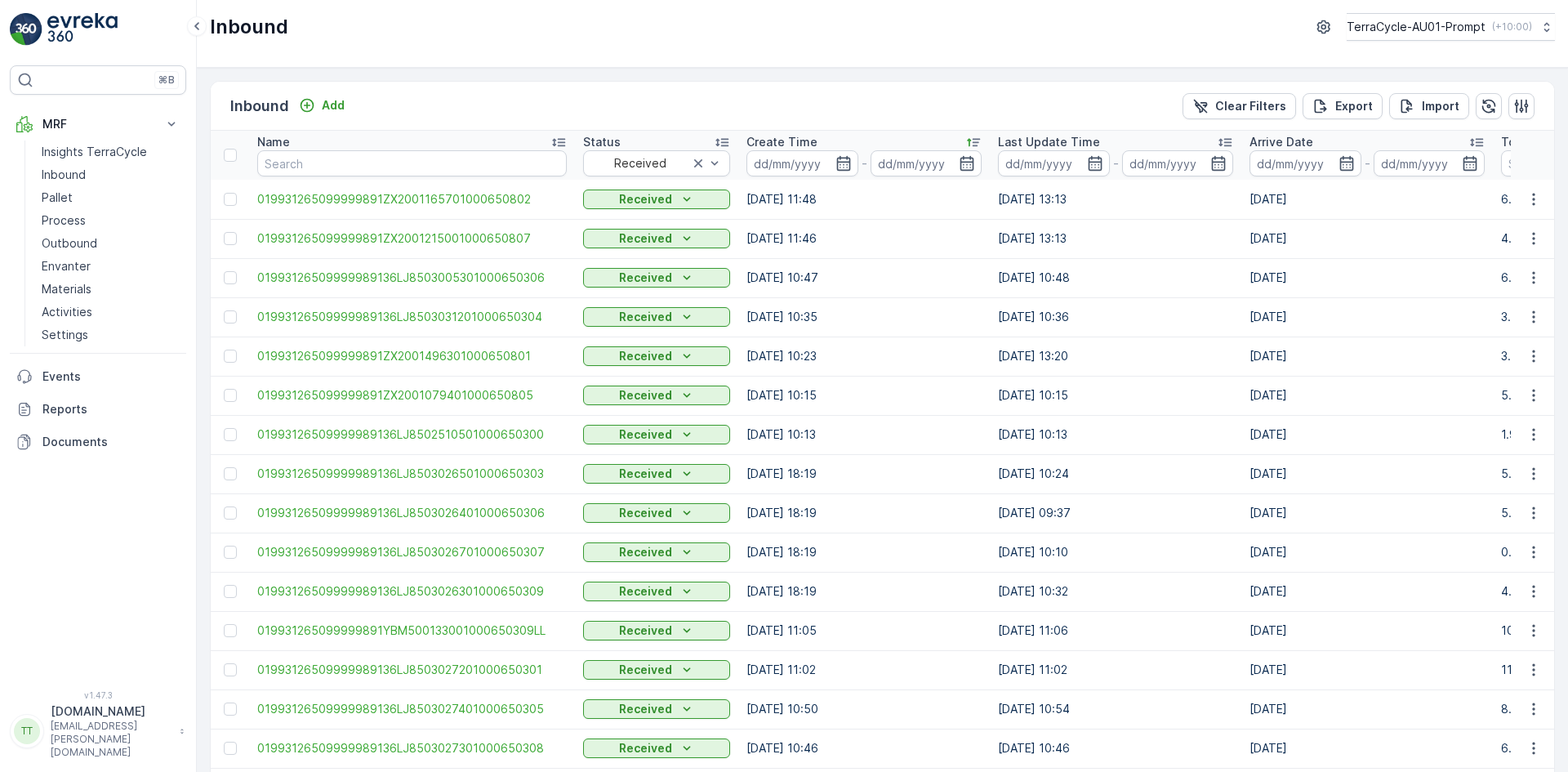
click at [1472, 142] on icon at bounding box center [1476, 142] width 16 height 16
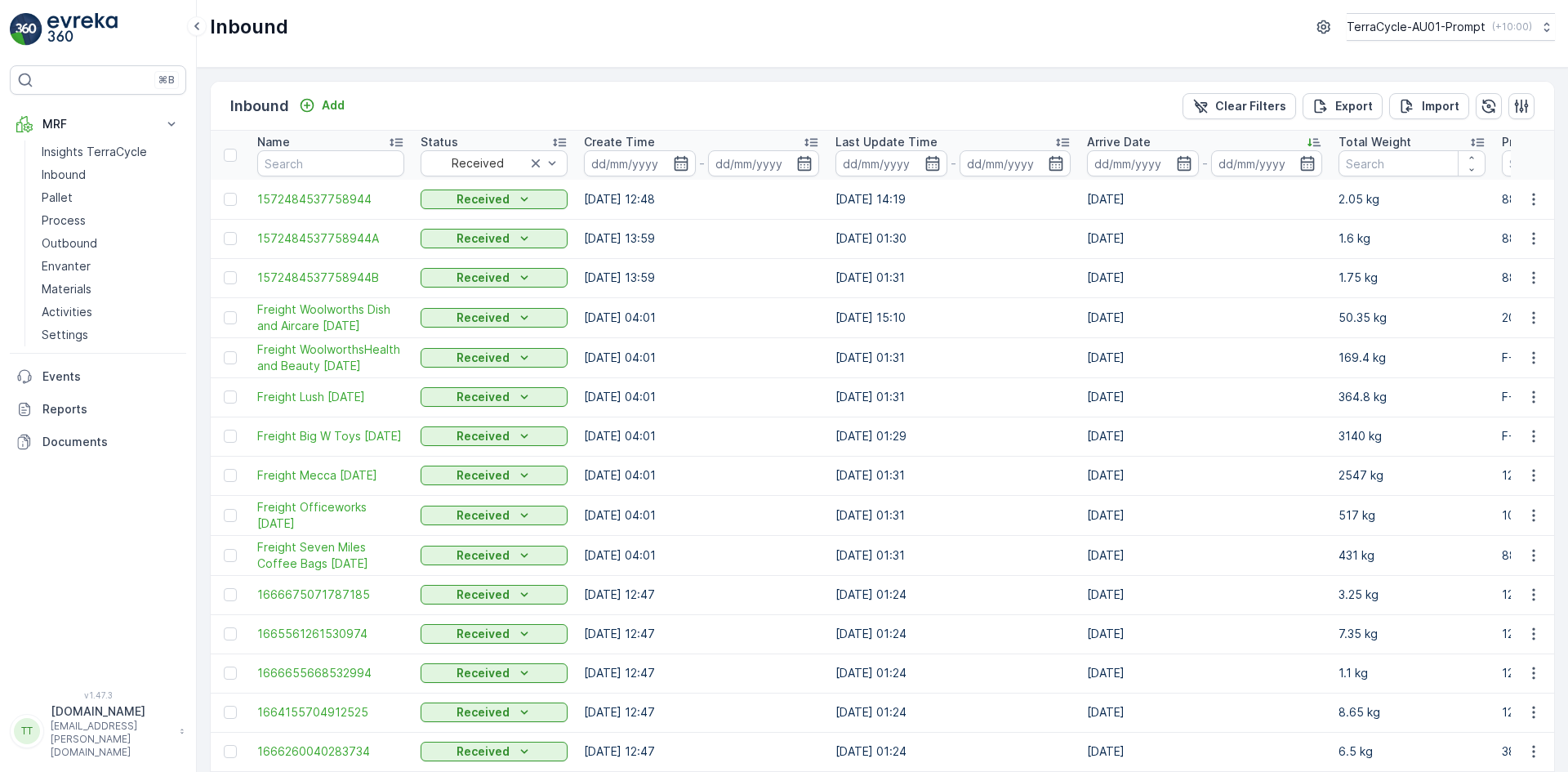
click at [1315, 142] on icon at bounding box center [1313, 142] width 16 height 16
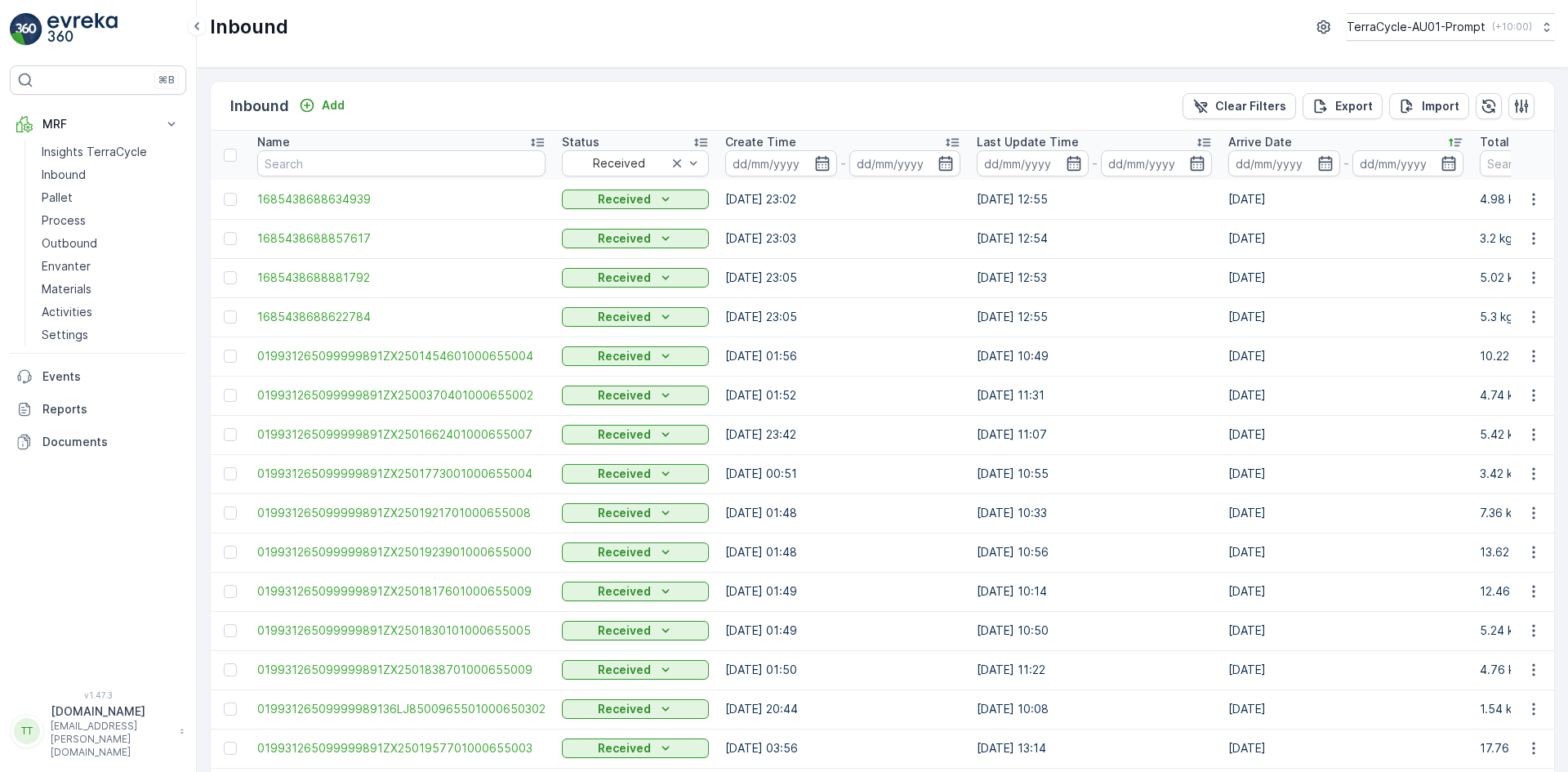
click at [1448, 141] on icon at bounding box center [1455, 142] width 16 height 16
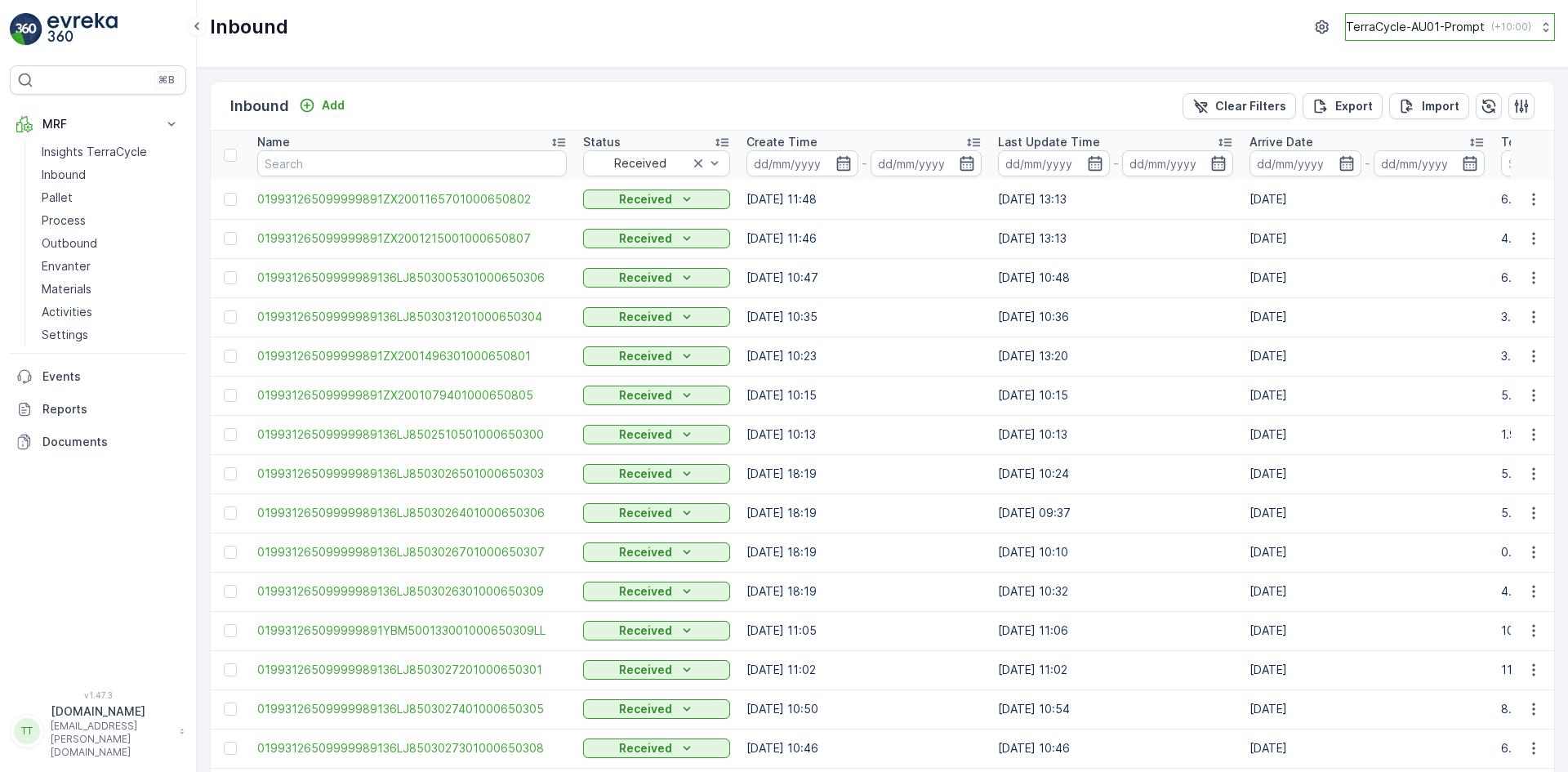
click at [1416, 30] on p "TerraCycle-AU01-Prompt" at bounding box center [1416, 26] width 139 height 16
type input "nz"
click at [1402, 103] on span "TerraCycle-NZ01-TripleP" at bounding box center [1425, 98] width 137 height 16
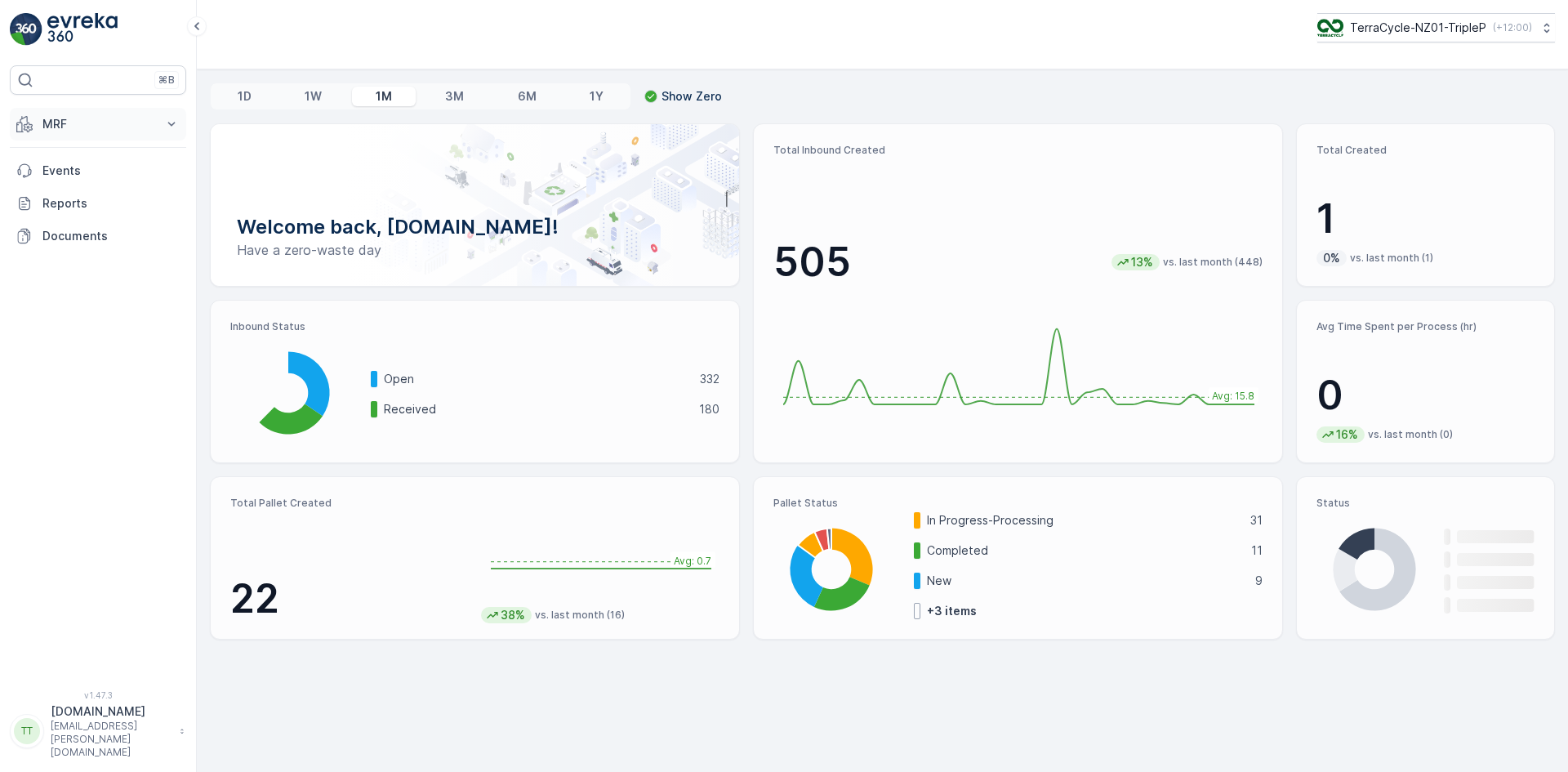
click at [78, 128] on p "MRF" at bounding box center [98, 124] width 111 height 16
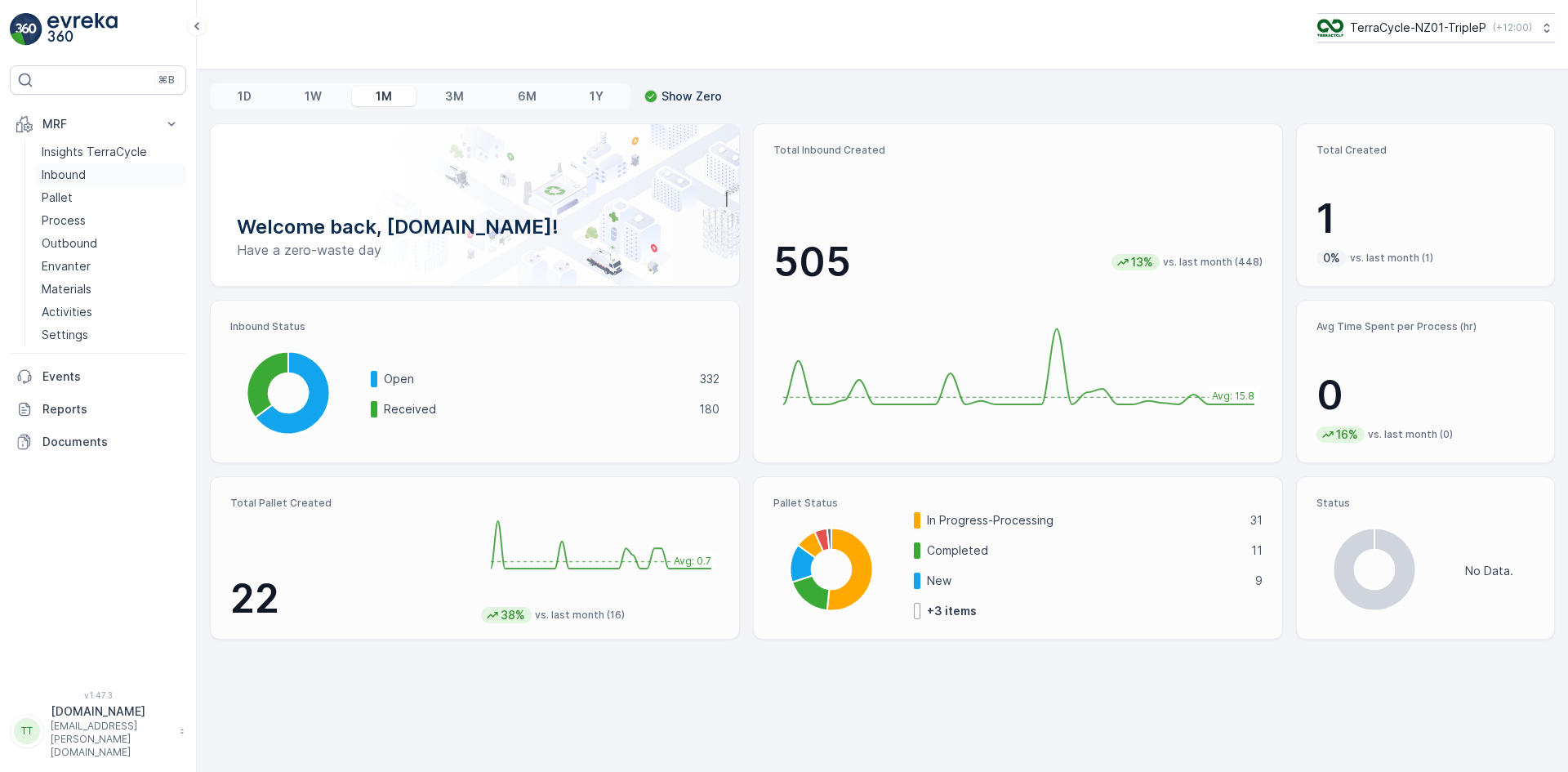
click at [85, 173] on p "Inbound" at bounding box center [64, 174] width 44 height 16
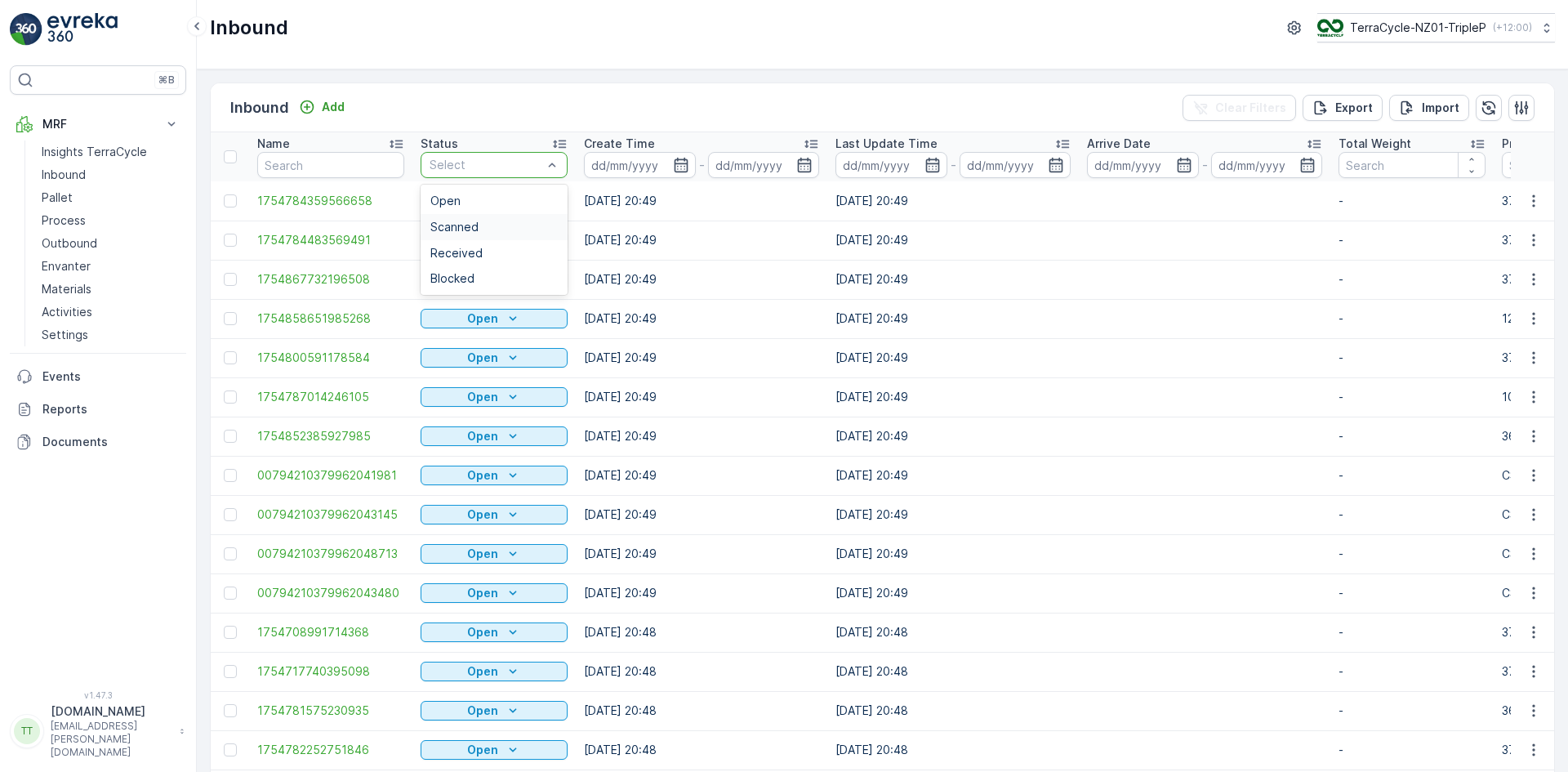
click at [462, 225] on span "Scanned" at bounding box center [454, 227] width 48 height 13
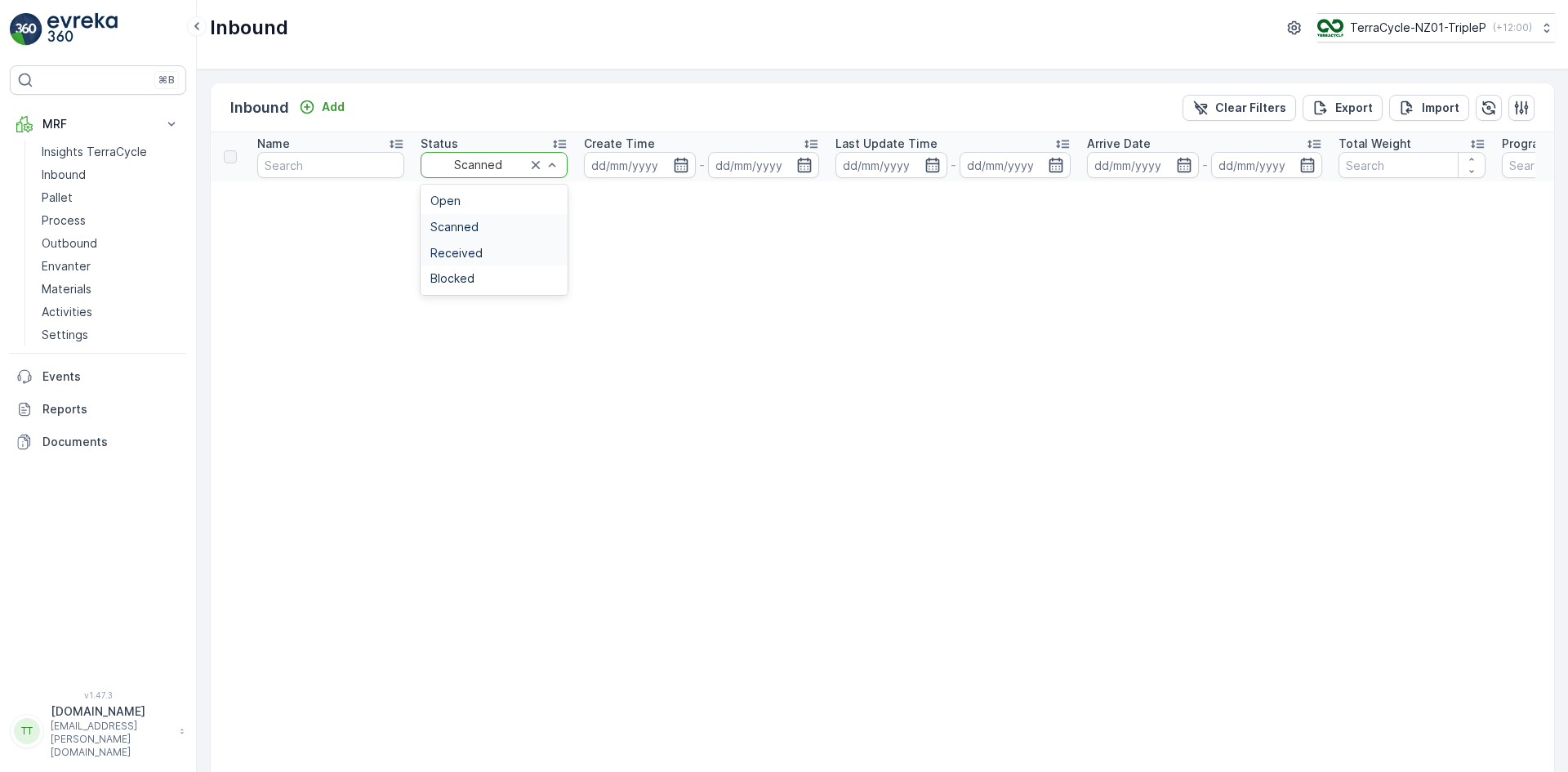
click at [471, 247] on span "Received" at bounding box center [456, 253] width 53 height 13
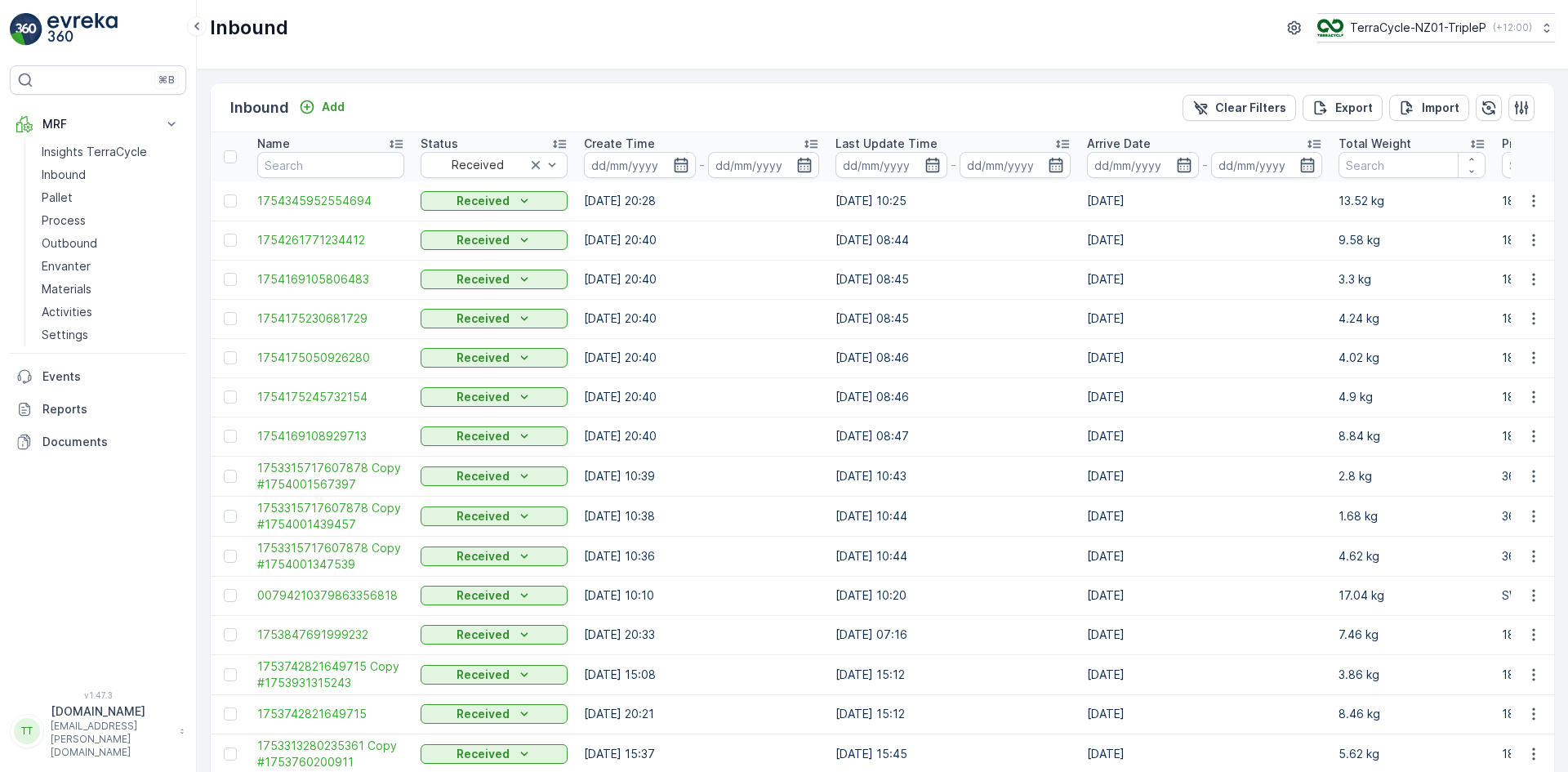
click at [1313, 139] on icon at bounding box center [1313, 143] width 16 height 16
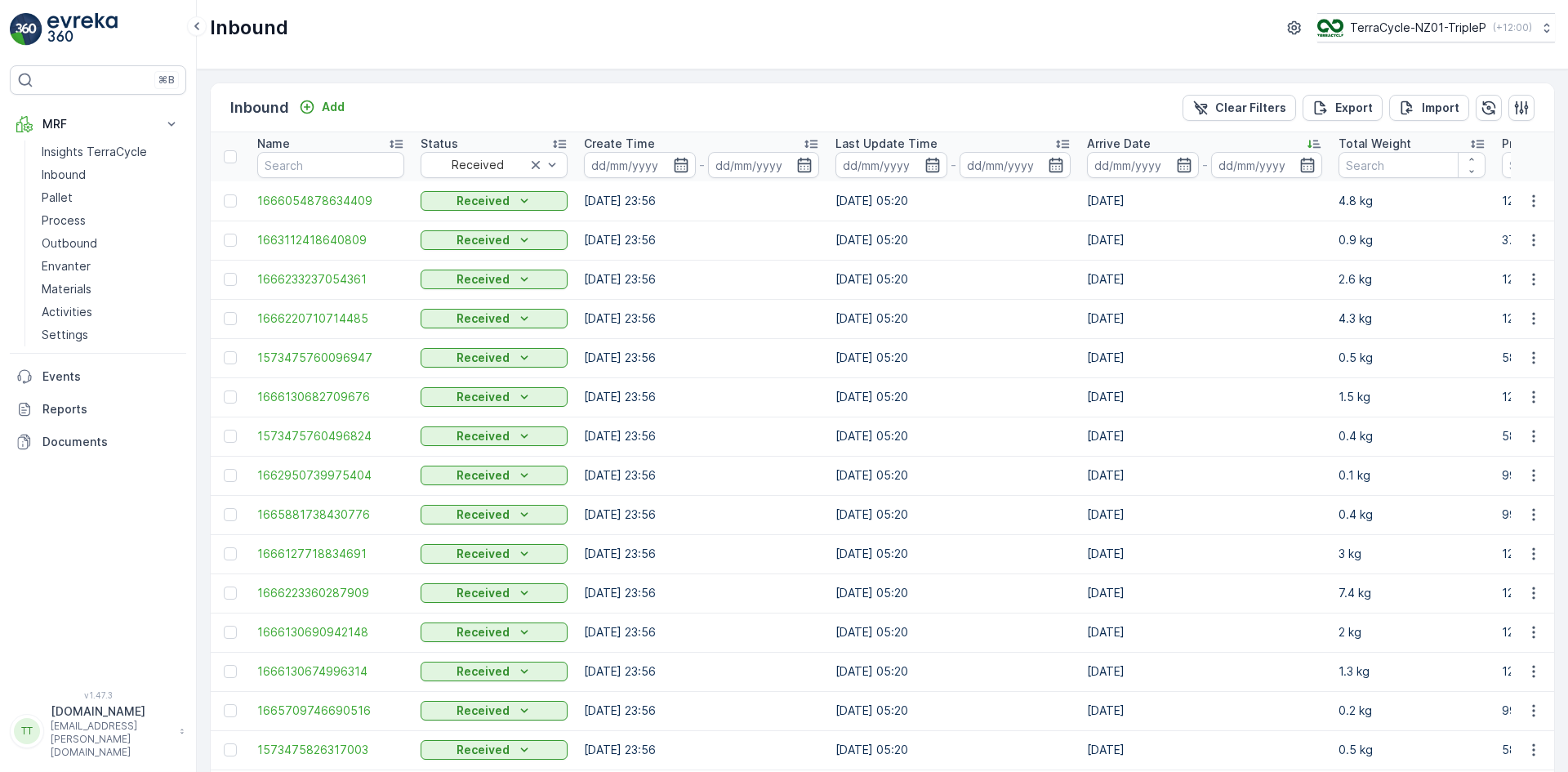
click at [1311, 140] on icon at bounding box center [1313, 143] width 16 height 16
